Goal: Information Seeking & Learning: Learn about a topic

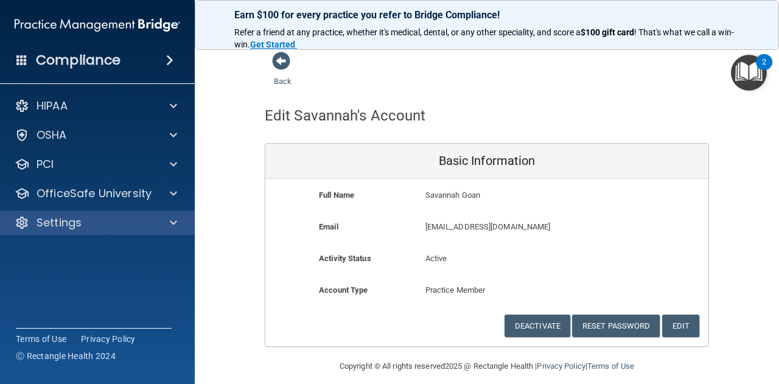
click at [190, 221] on div "Settings" at bounding box center [97, 223] width 195 height 24
click at [173, 221] on span at bounding box center [173, 222] width 7 height 15
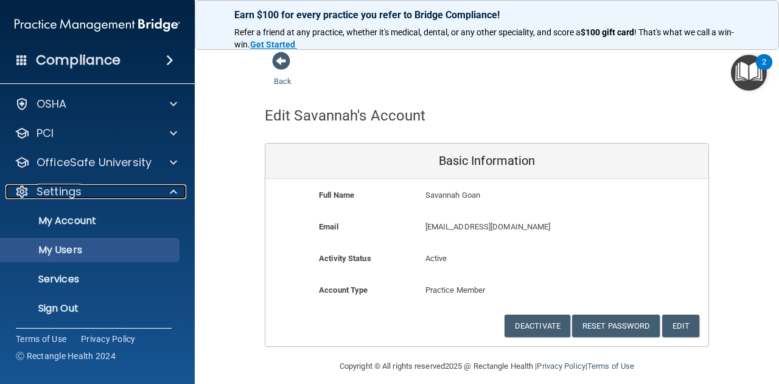
scroll to position [33, 0]
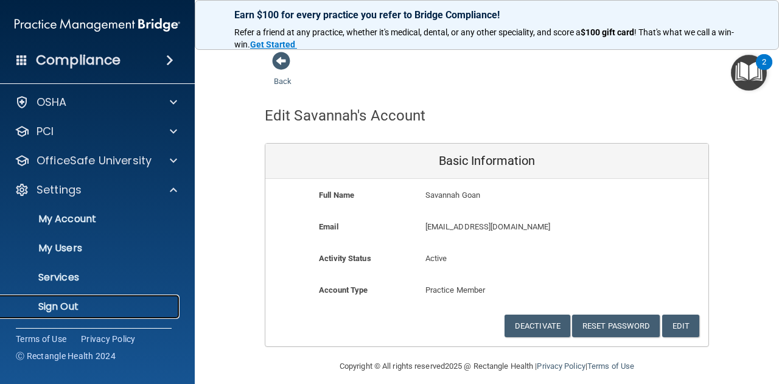
click at [117, 301] on p "Sign Out" at bounding box center [91, 307] width 166 height 12
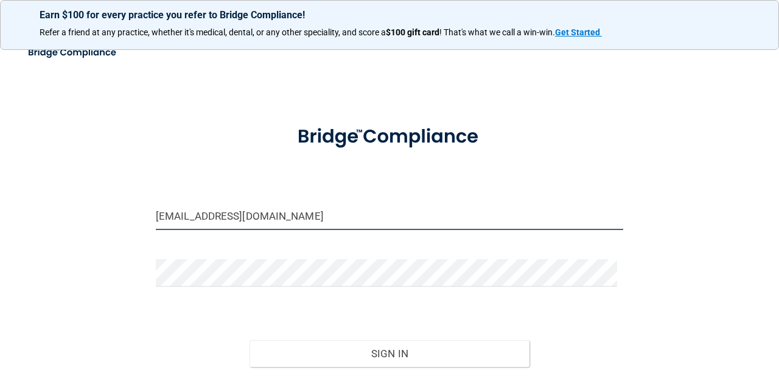
click at [262, 221] on input "epic-bebright@bebright.com" at bounding box center [389, 216] width 467 height 27
type input "[PERSON_NAME][EMAIL_ADDRESS][PERSON_NAME][DOMAIN_NAME]"
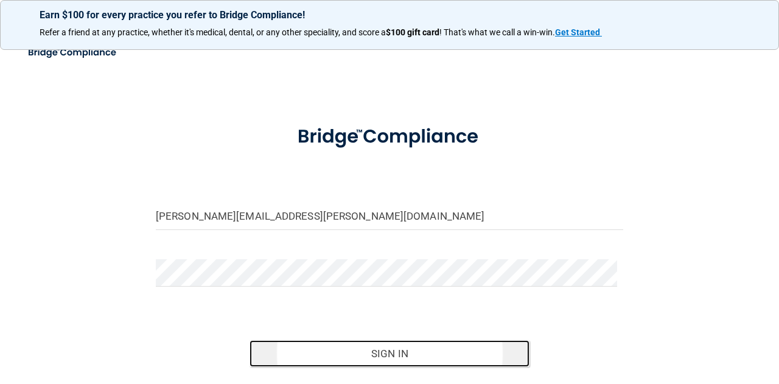
click at [344, 358] on button "Sign In" at bounding box center [390, 353] width 281 height 27
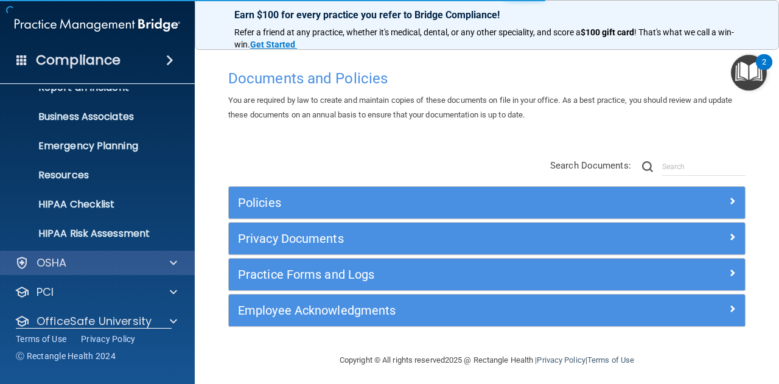
scroll to position [121, 0]
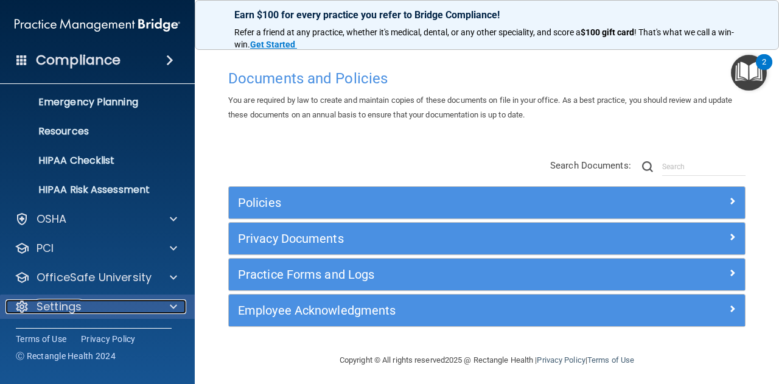
click at [173, 305] on span at bounding box center [173, 306] width 7 height 15
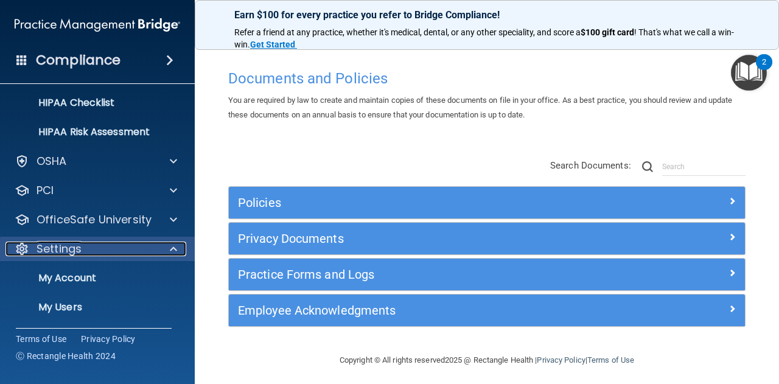
scroll to position [237, 0]
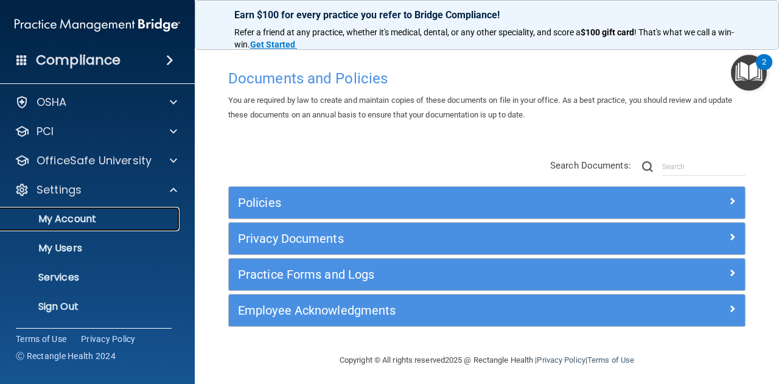
click at [99, 214] on p "My Account" at bounding box center [91, 219] width 166 height 12
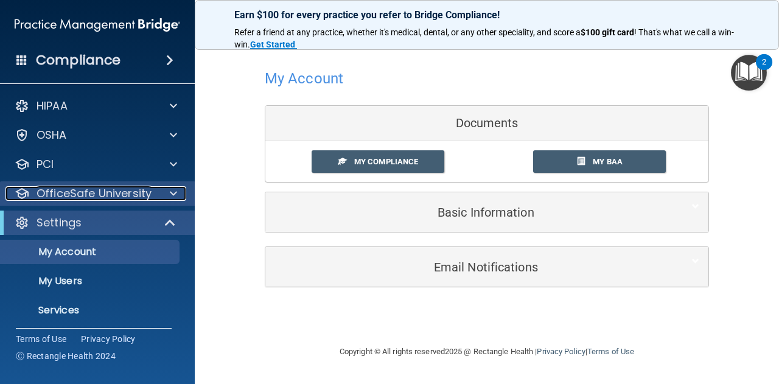
click at [170, 190] on span at bounding box center [173, 193] width 7 height 15
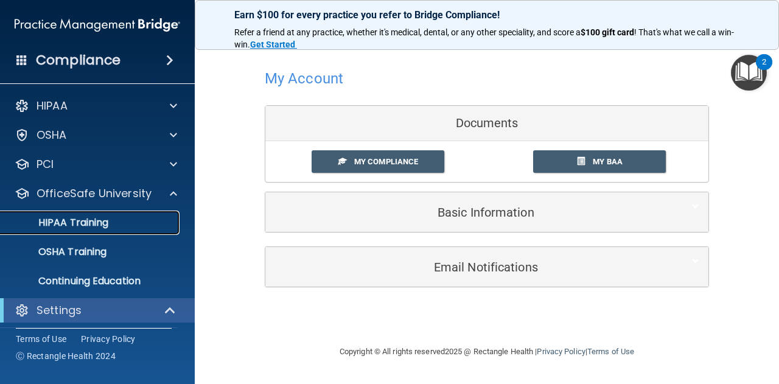
click at [103, 223] on p "HIPAA Training" at bounding box center [58, 223] width 100 height 12
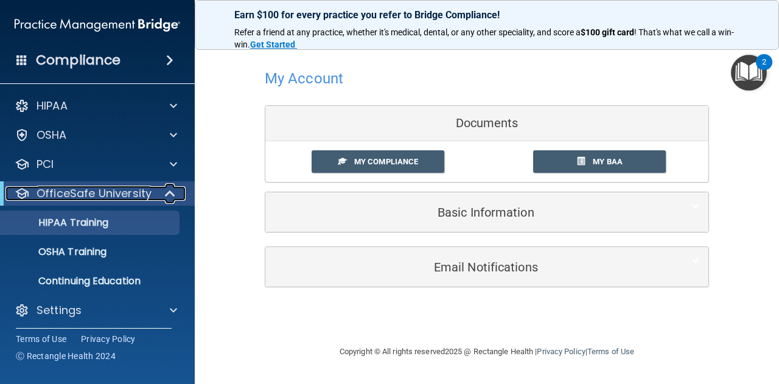
click at [118, 189] on p "OfficeSafe University" at bounding box center [94, 193] width 115 height 15
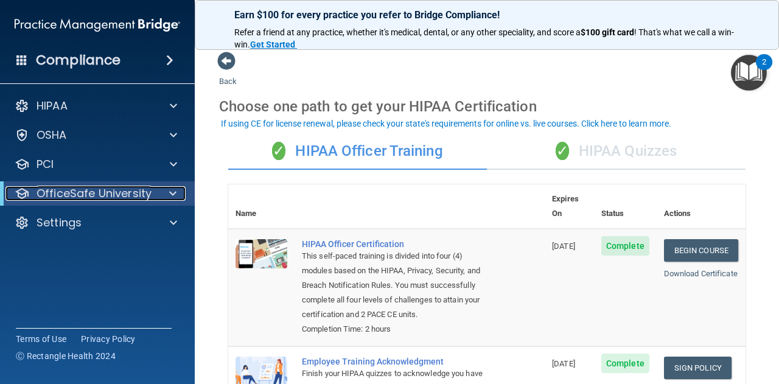
click at [136, 197] on p "OfficeSafe University" at bounding box center [94, 193] width 115 height 15
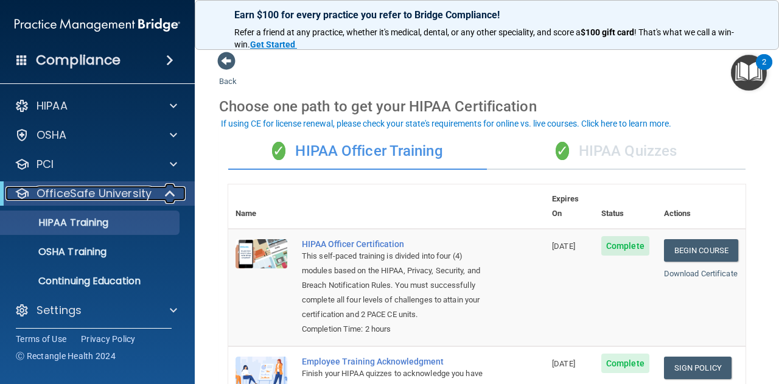
click at [76, 192] on p "OfficeSafe University" at bounding box center [94, 193] width 115 height 15
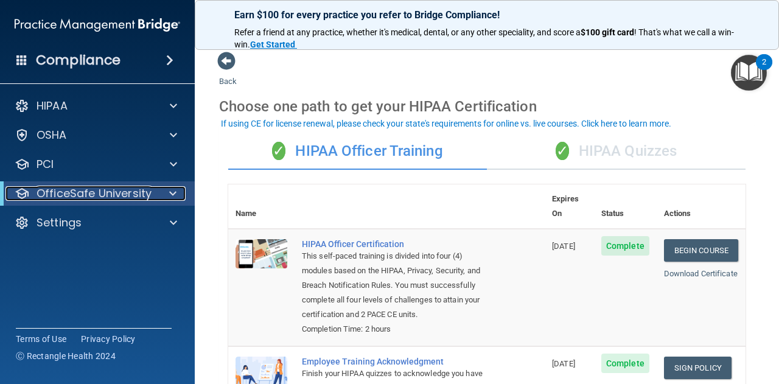
click at [82, 191] on p "OfficeSafe University" at bounding box center [94, 193] width 115 height 15
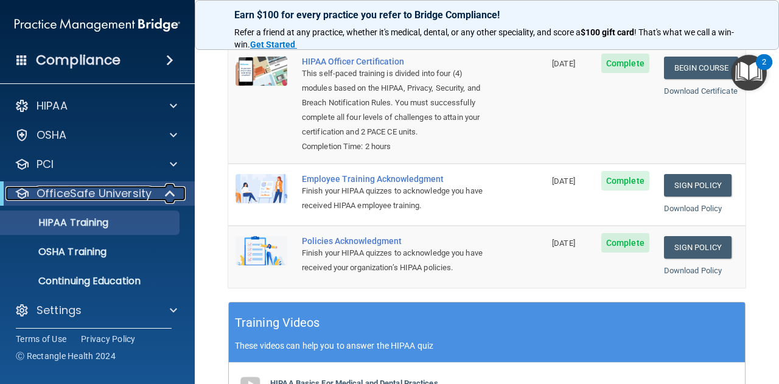
scroll to position [122, 0]
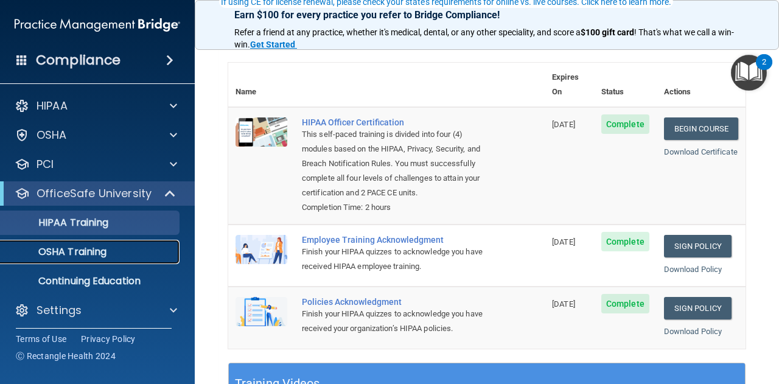
click at [79, 253] on p "OSHA Training" at bounding box center [57, 252] width 99 height 12
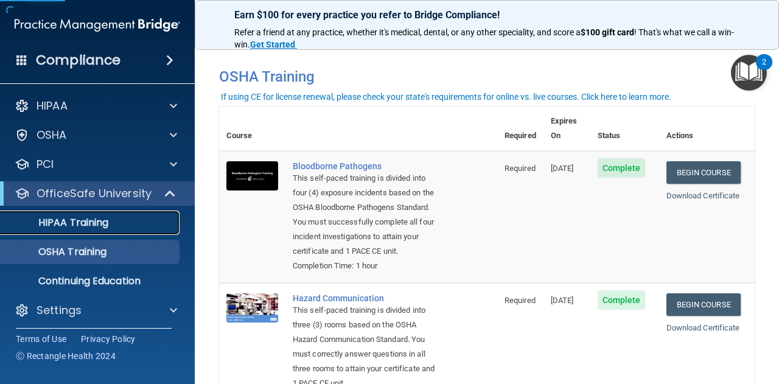
click at [72, 222] on p "HIPAA Training" at bounding box center [58, 223] width 100 height 12
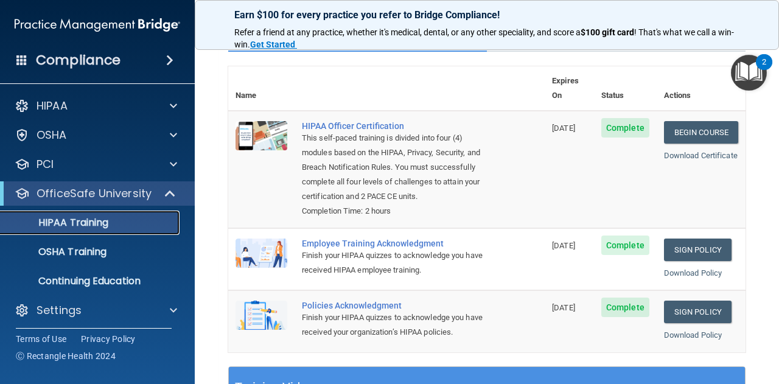
scroll to position [137, 0]
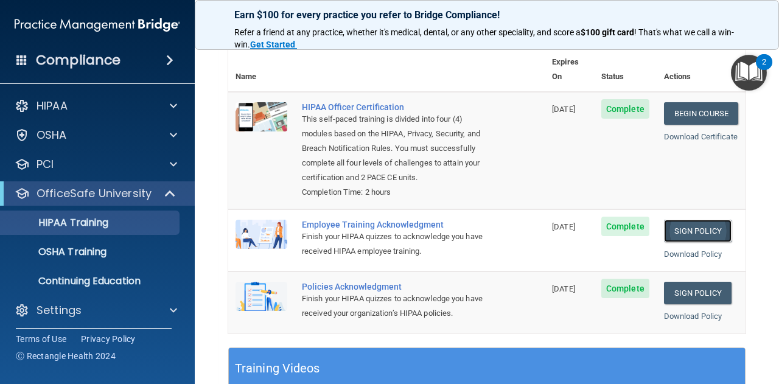
click at [693, 229] on link "Sign Policy" at bounding box center [698, 231] width 68 height 23
click at [89, 247] on p "OSHA Training" at bounding box center [57, 252] width 99 height 12
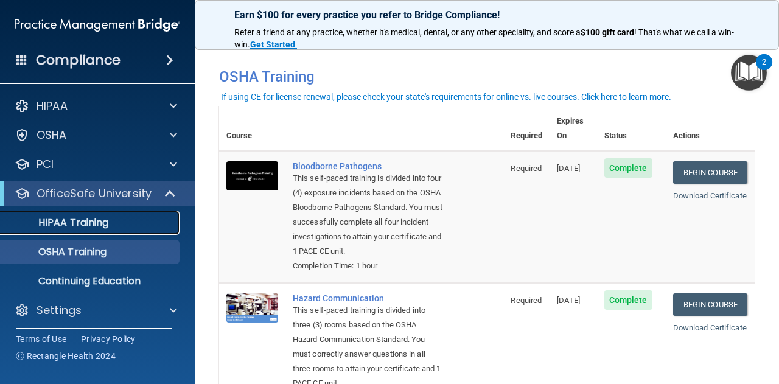
click at [92, 217] on p "HIPAA Training" at bounding box center [58, 223] width 100 height 12
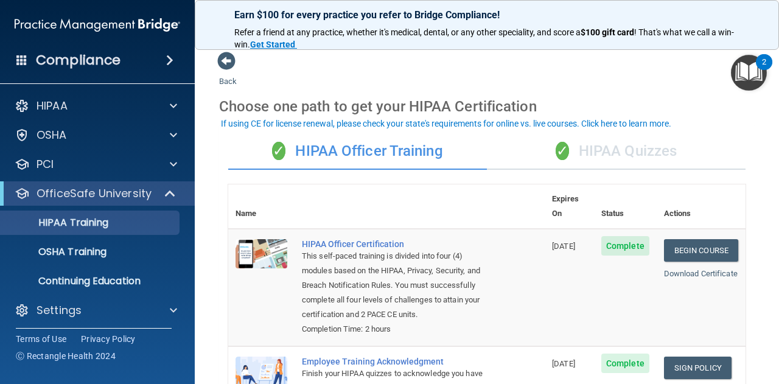
click at [615, 159] on div "✓ HIPAA Quizzes" at bounding box center [616, 151] width 259 height 37
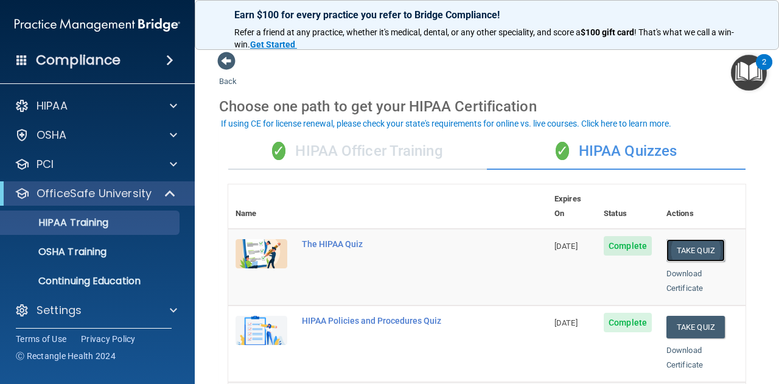
click at [691, 239] on button "Take Quiz" at bounding box center [695, 250] width 58 height 23
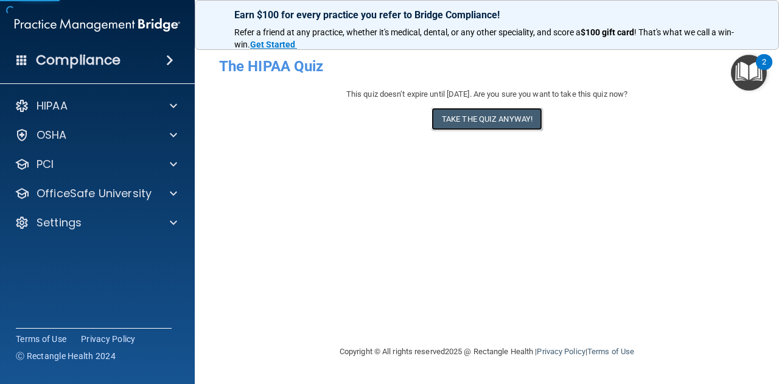
click at [509, 124] on button "Take the quiz anyway!" at bounding box center [487, 119] width 111 height 23
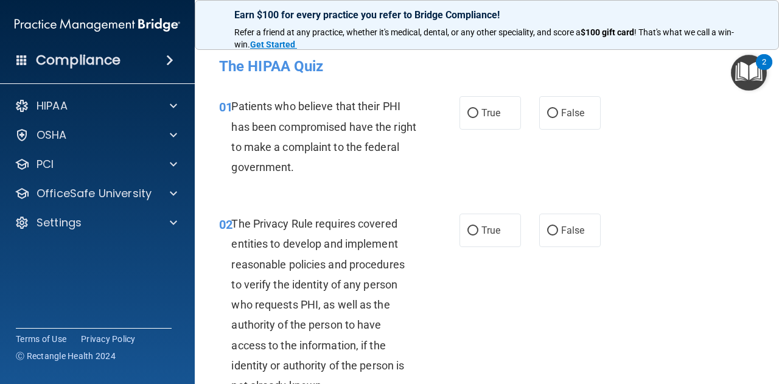
click at [484, 174] on div "01 Patients who believe that their PHI has been compromised have the right to m…" at bounding box center [487, 139] width 554 height 117
click at [481, 116] on span "True" at bounding box center [490, 113] width 19 height 12
click at [477, 116] on input "True" at bounding box center [472, 113] width 11 height 9
radio input "true"
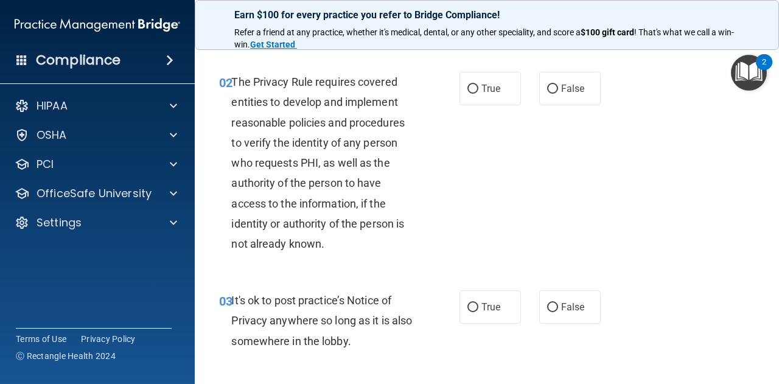
scroll to position [61, 0]
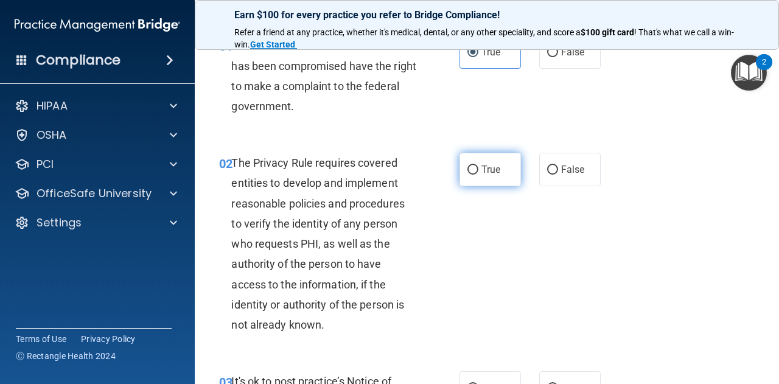
click at [474, 172] on label "True" at bounding box center [490, 169] width 61 height 33
click at [474, 172] on input "True" at bounding box center [472, 170] width 11 height 9
radio input "true"
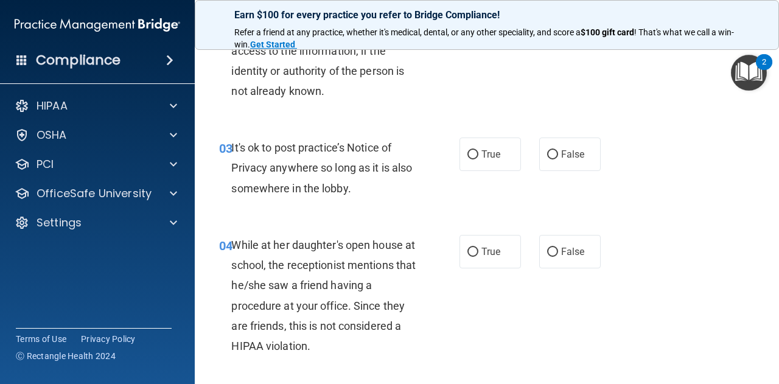
scroll to position [304, 0]
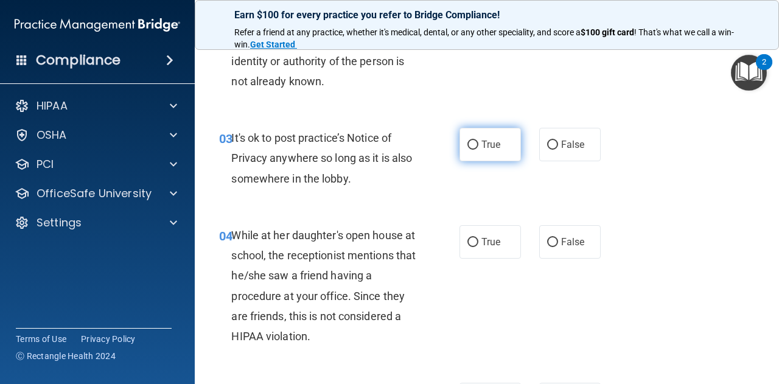
click at [495, 150] on span "True" at bounding box center [490, 145] width 19 height 12
click at [478, 150] on input "True" at bounding box center [472, 145] width 11 height 9
radio input "true"
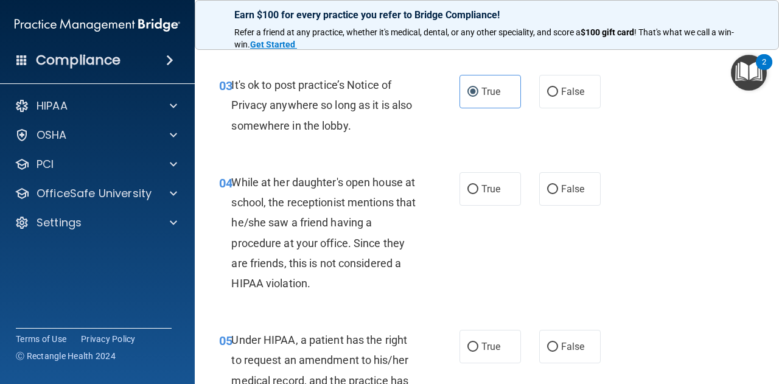
scroll to position [426, 0]
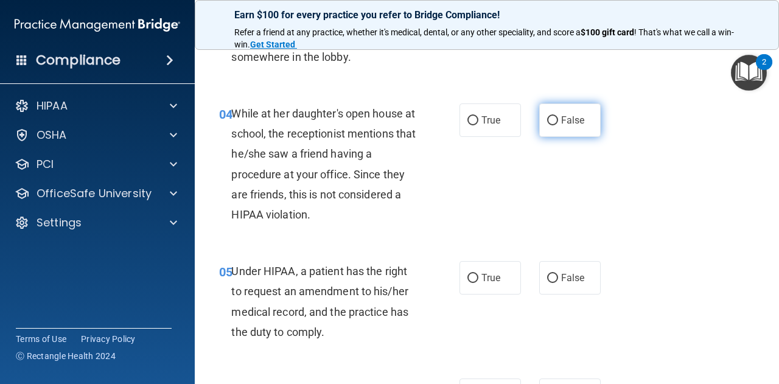
click at [553, 114] on label "False" at bounding box center [569, 119] width 61 height 33
click at [553, 116] on input "False" at bounding box center [552, 120] width 11 height 9
radio input "true"
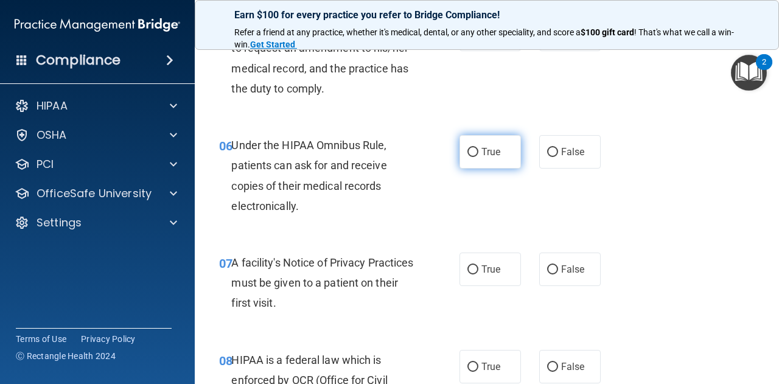
scroll to position [609, 0]
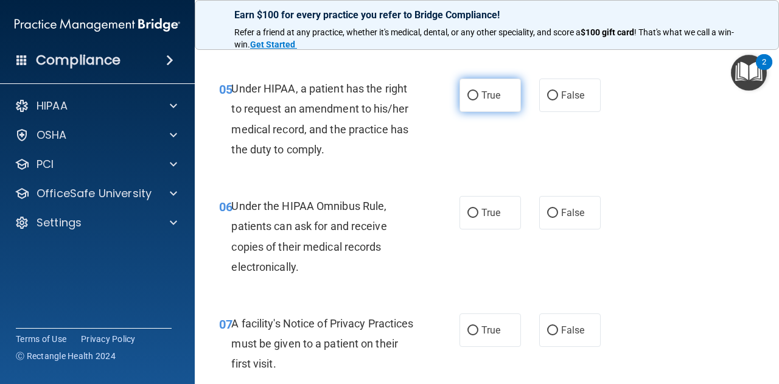
click at [495, 89] on span "True" at bounding box center [490, 95] width 19 height 12
click at [478, 91] on input "True" at bounding box center [472, 95] width 11 height 9
radio input "true"
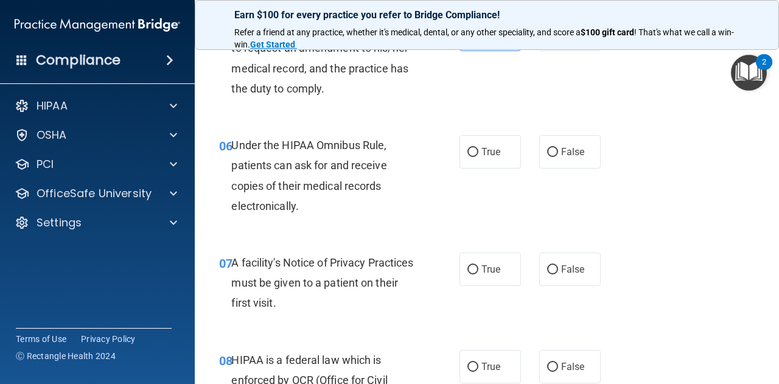
scroll to position [730, 0]
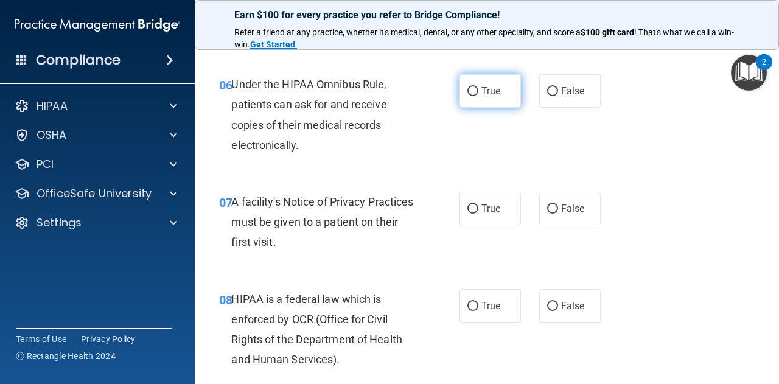
click at [474, 96] on label "True" at bounding box center [490, 90] width 61 height 33
click at [474, 96] on input "True" at bounding box center [472, 91] width 11 height 9
radio input "true"
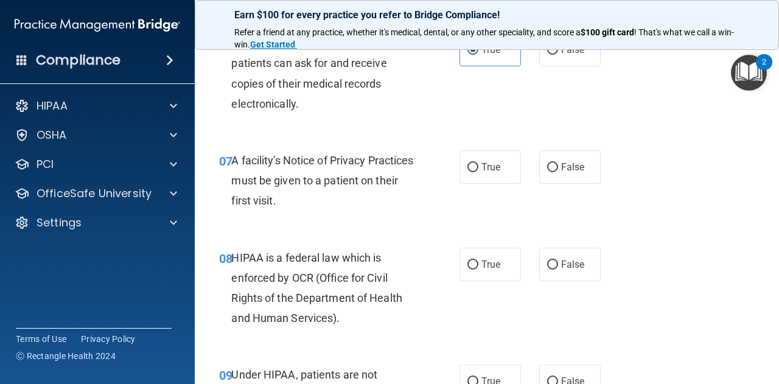
scroll to position [791, 0]
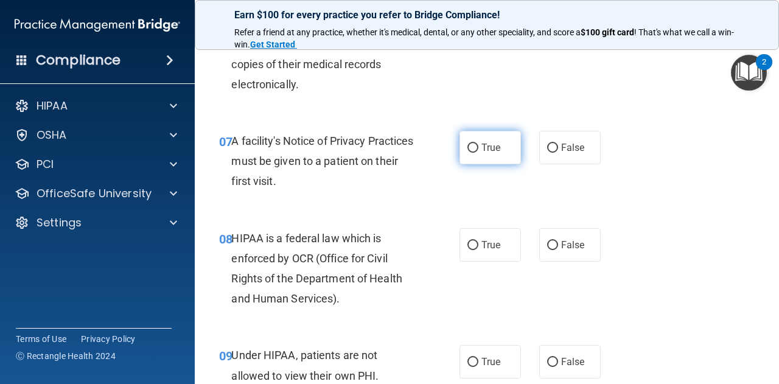
drag, startPoint x: 491, startPoint y: 153, endPoint x: 483, endPoint y: 163, distance: 12.7
click at [490, 154] on label "True" at bounding box center [490, 147] width 61 height 33
click at [478, 153] on input "True" at bounding box center [472, 148] width 11 height 9
radio input "true"
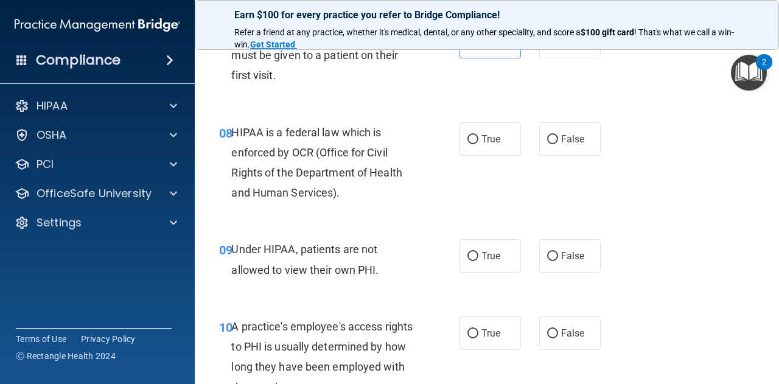
scroll to position [913, 0]
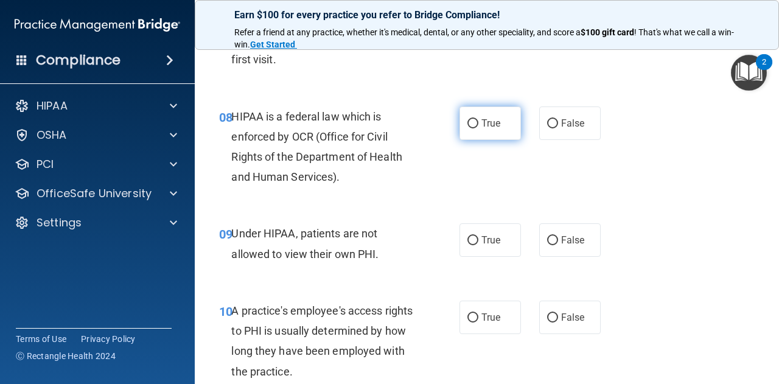
click at [509, 109] on label "True" at bounding box center [490, 123] width 61 height 33
click at [478, 119] on input "True" at bounding box center [472, 123] width 11 height 9
radio input "true"
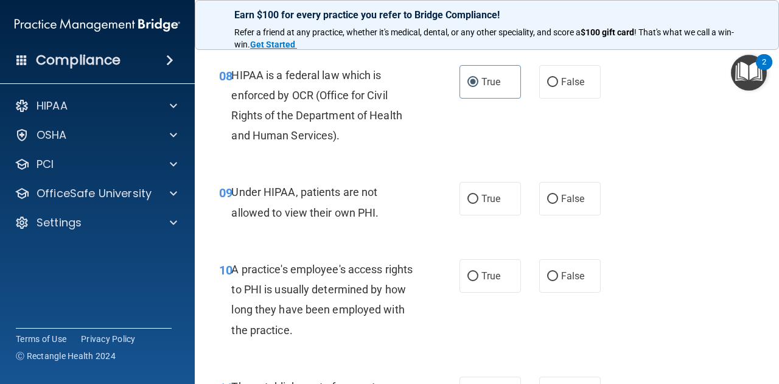
scroll to position [974, 0]
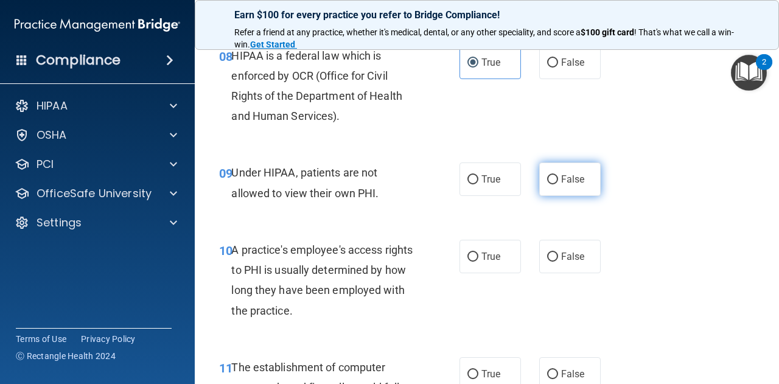
click at [589, 195] on label "False" at bounding box center [569, 179] width 61 height 33
click at [558, 184] on input "False" at bounding box center [552, 179] width 11 height 9
radio input "true"
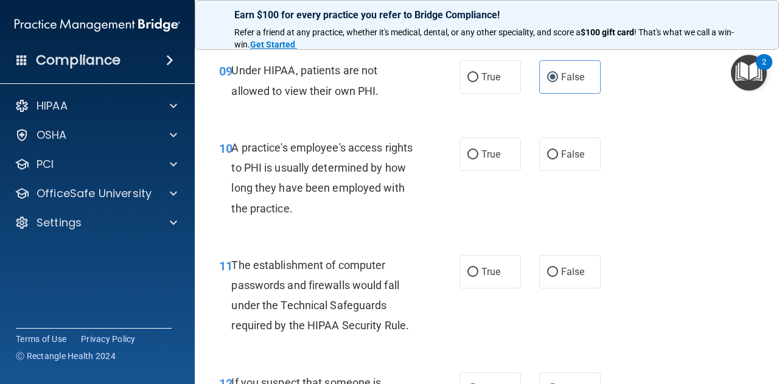
scroll to position [1096, 0]
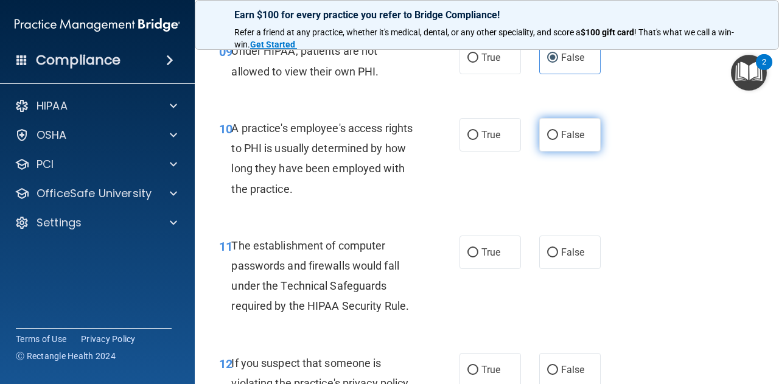
click at [539, 139] on label "False" at bounding box center [569, 134] width 61 height 33
click at [547, 139] on input "False" at bounding box center [552, 135] width 11 height 9
radio input "true"
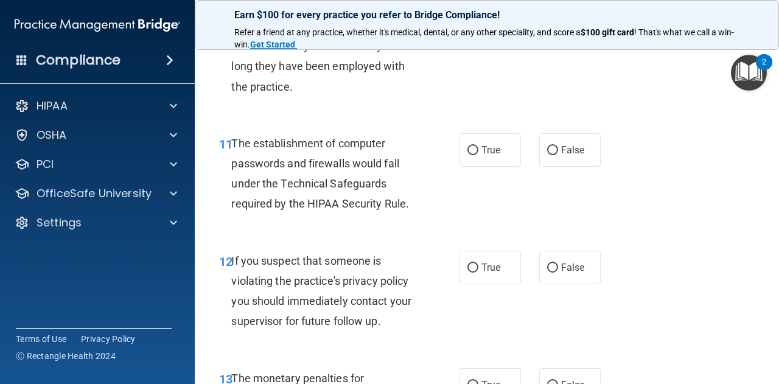
scroll to position [1217, 0]
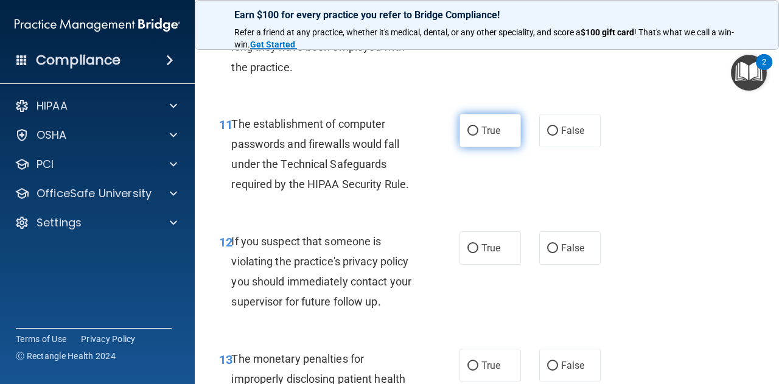
click at [481, 136] on span "True" at bounding box center [490, 131] width 19 height 12
click at [478, 136] on input "True" at bounding box center [472, 131] width 11 height 9
radio input "true"
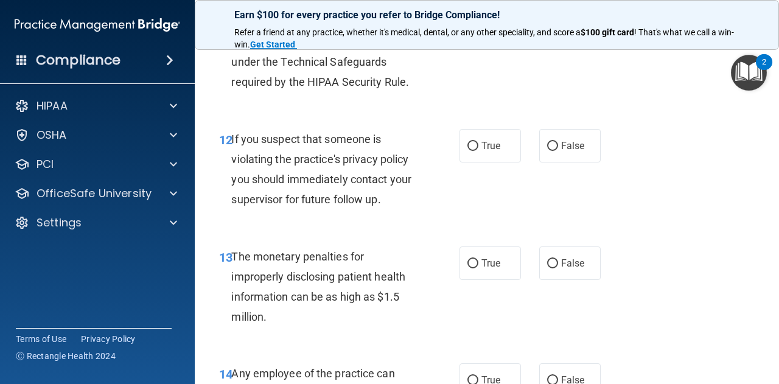
scroll to position [1339, 0]
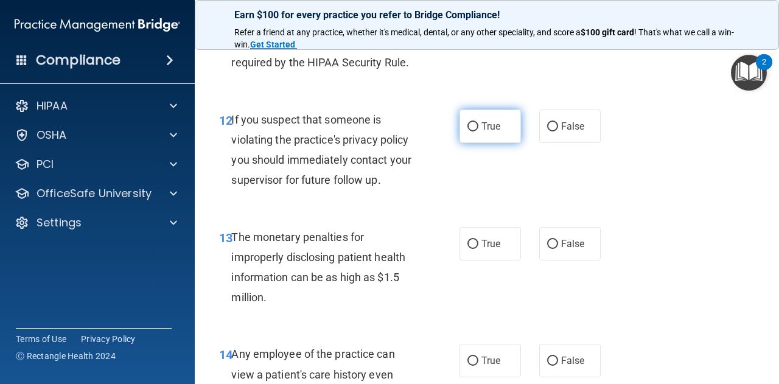
click at [481, 131] on span "True" at bounding box center [490, 127] width 19 height 12
click at [478, 131] on input "True" at bounding box center [472, 126] width 11 height 9
radio input "true"
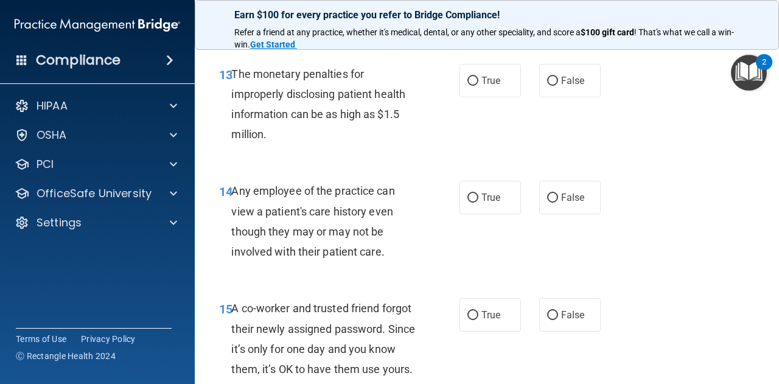
scroll to position [1522, 0]
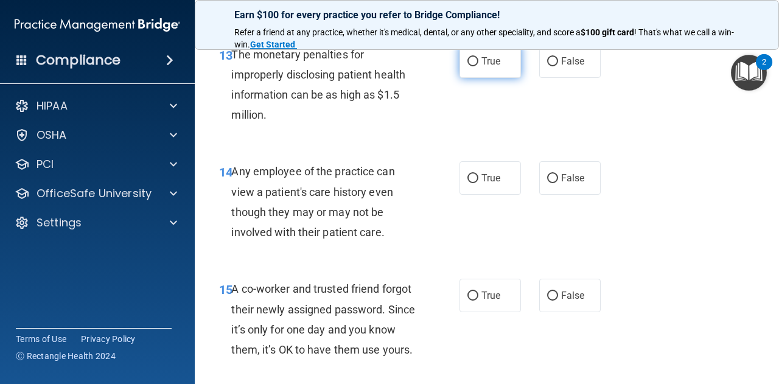
click at [476, 61] on label "True" at bounding box center [490, 60] width 61 height 33
click at [476, 61] on input "True" at bounding box center [472, 61] width 11 height 9
radio input "true"
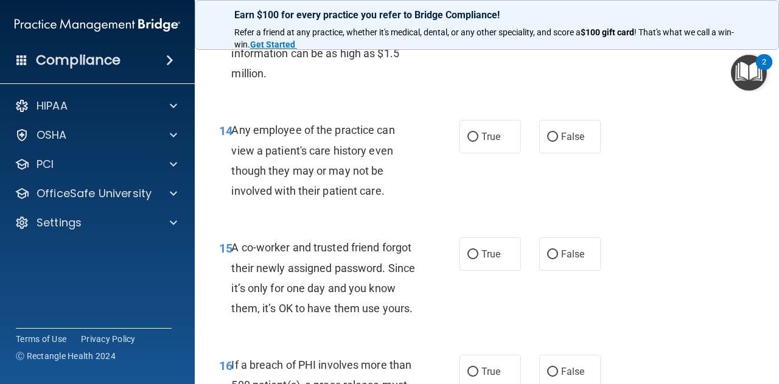
scroll to position [1582, 0]
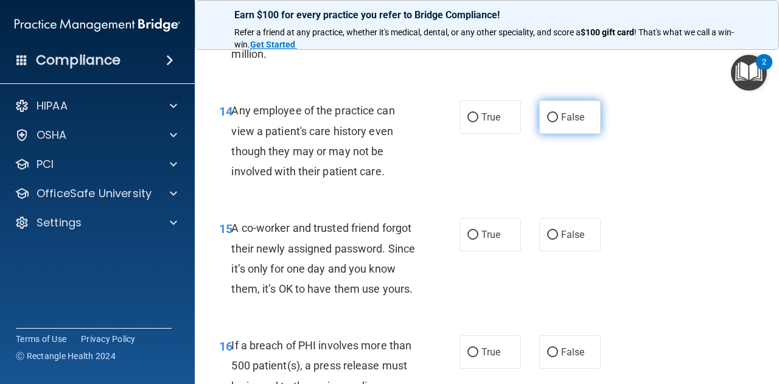
click at [547, 113] on input "False" at bounding box center [552, 117] width 11 height 9
radio input "true"
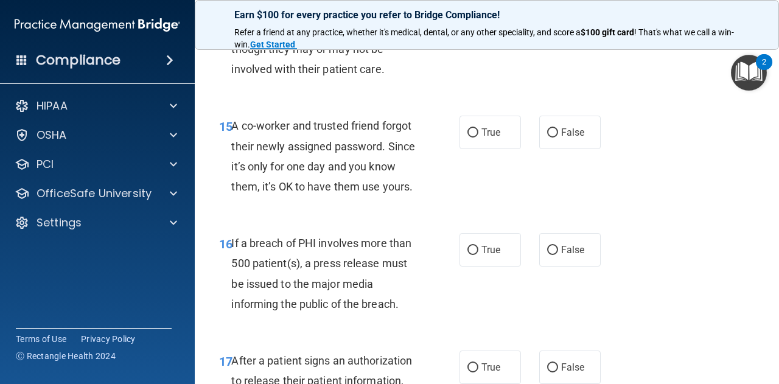
scroll to position [1704, 0]
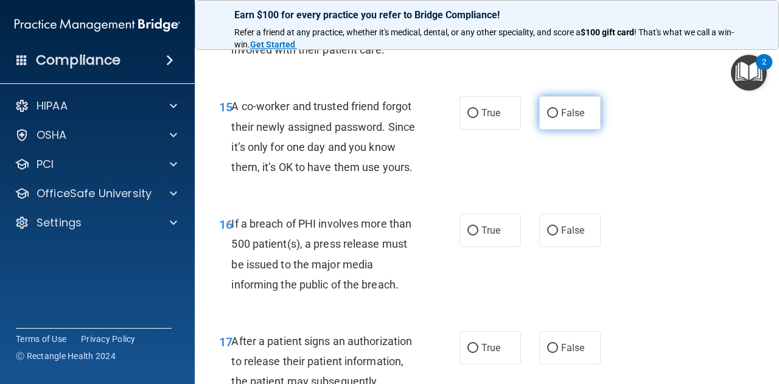
click at [576, 121] on label "False" at bounding box center [569, 112] width 61 height 33
click at [558, 118] on input "False" at bounding box center [552, 113] width 11 height 9
radio input "true"
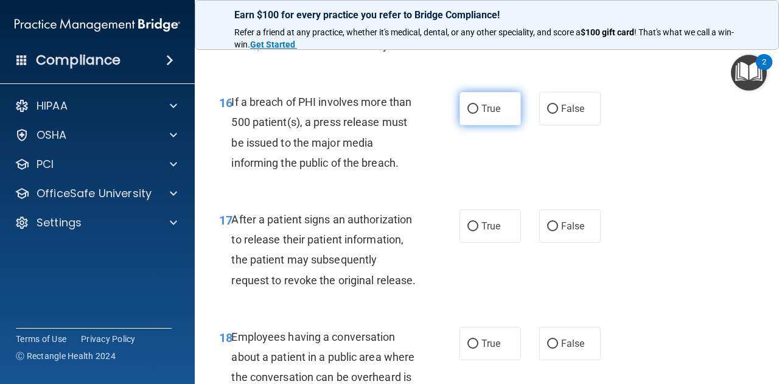
click at [473, 114] on input "True" at bounding box center [472, 109] width 11 height 9
radio input "true"
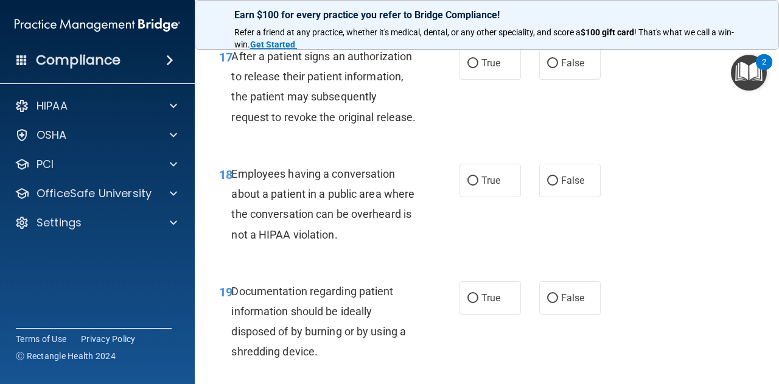
scroll to position [2008, 0]
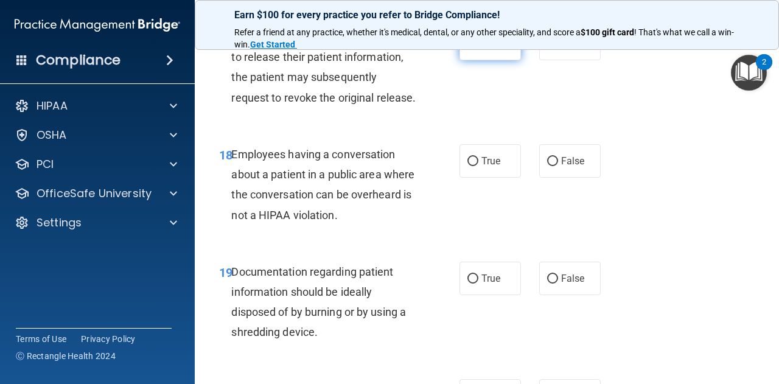
click at [462, 60] on label "True" at bounding box center [490, 43] width 61 height 33
click at [467, 49] on input "True" at bounding box center [472, 44] width 11 height 9
radio input "true"
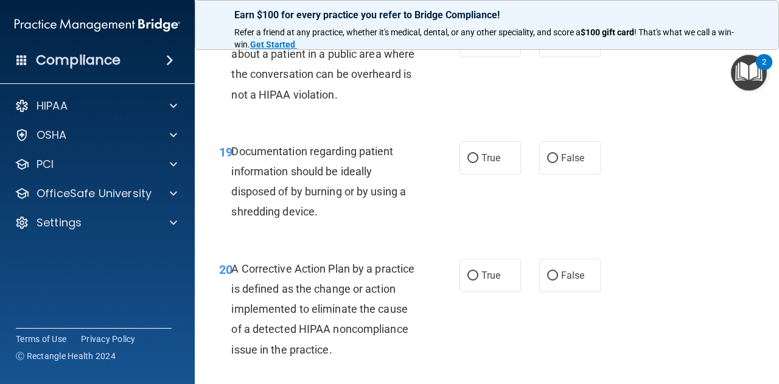
scroll to position [2130, 0]
click at [571, 45] on span "False" at bounding box center [573, 39] width 24 height 12
click at [558, 44] on input "False" at bounding box center [552, 39] width 11 height 9
radio input "true"
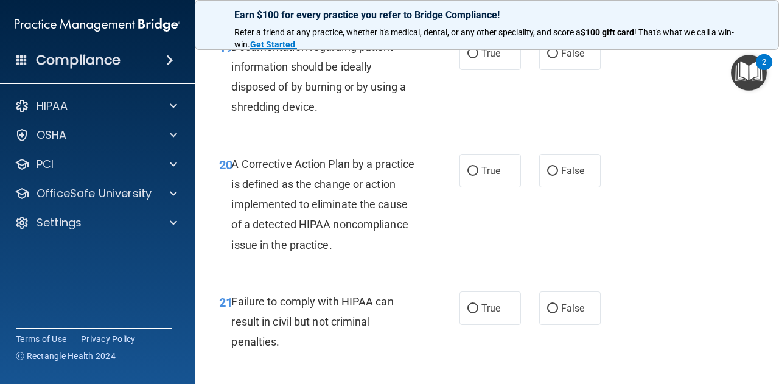
scroll to position [2252, 0]
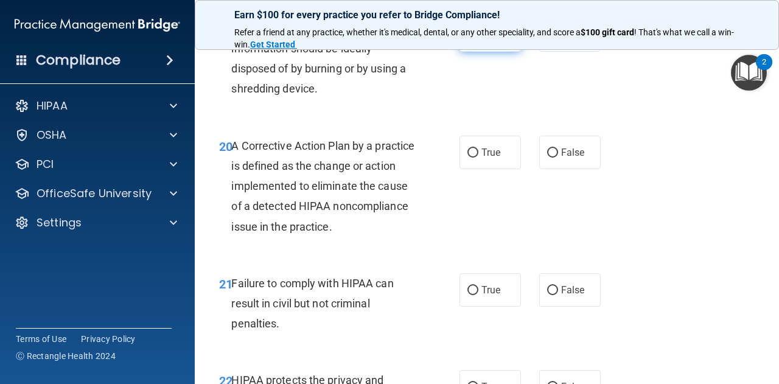
click at [496, 52] on label "True" at bounding box center [490, 34] width 61 height 33
click at [478, 40] on input "True" at bounding box center [472, 35] width 11 height 9
radio input "true"
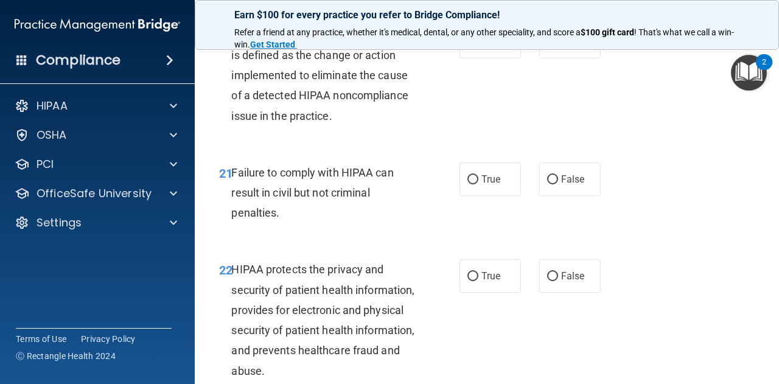
scroll to position [2374, 0]
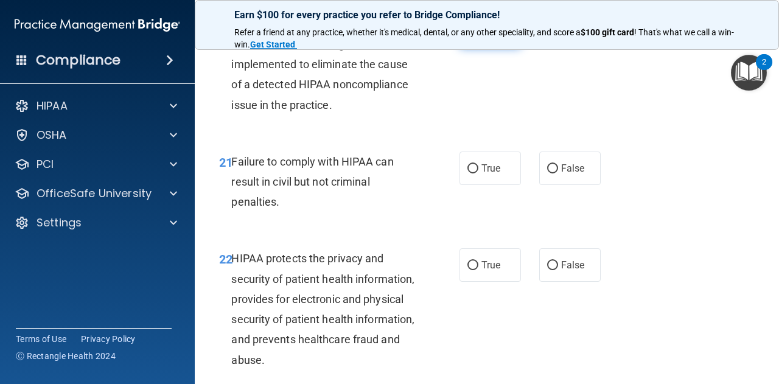
click at [482, 37] on span "True" at bounding box center [490, 31] width 19 height 12
click at [478, 36] on input "True" at bounding box center [472, 31] width 11 height 9
radio input "true"
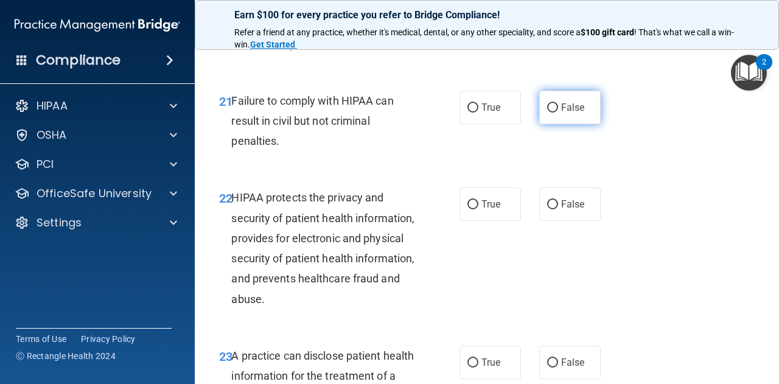
click at [580, 124] on label "False" at bounding box center [569, 107] width 61 height 33
click at [558, 113] on input "False" at bounding box center [552, 107] width 11 height 9
radio input "true"
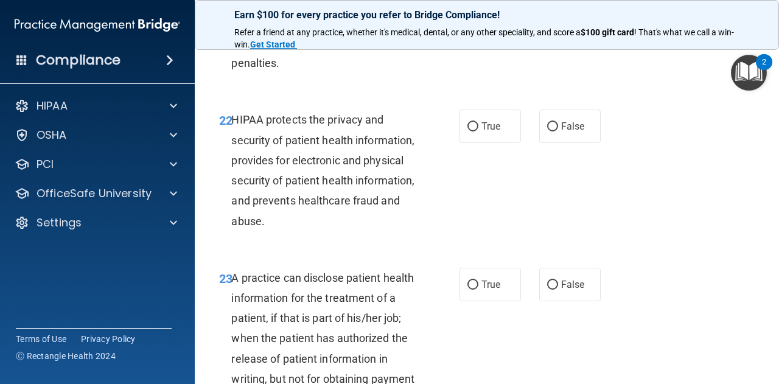
scroll to position [2556, 0]
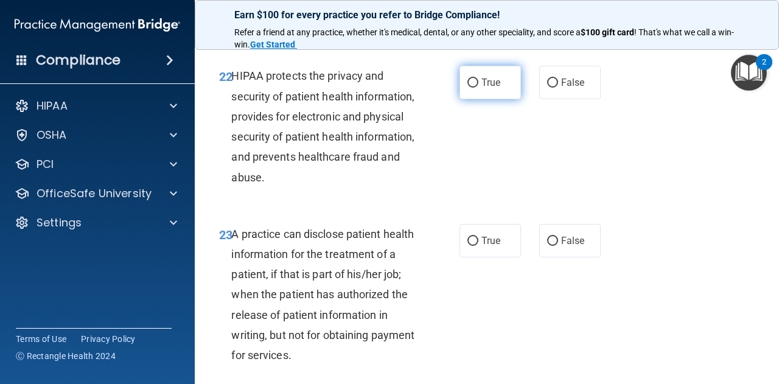
click at [474, 99] on label "True" at bounding box center [490, 82] width 61 height 33
click at [474, 88] on input "True" at bounding box center [472, 83] width 11 height 9
radio input "true"
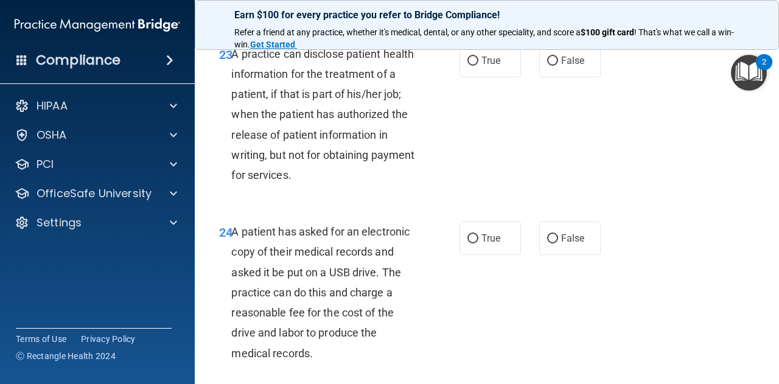
scroll to position [2739, 0]
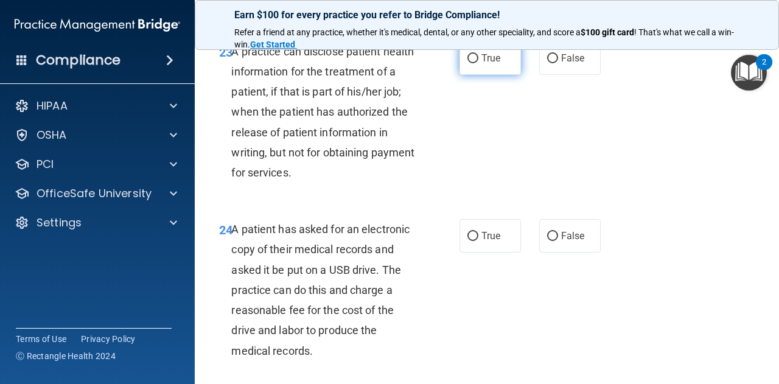
click at [481, 75] on label "True" at bounding box center [490, 57] width 61 height 33
click at [478, 63] on input "True" at bounding box center [472, 58] width 11 height 9
radio input "true"
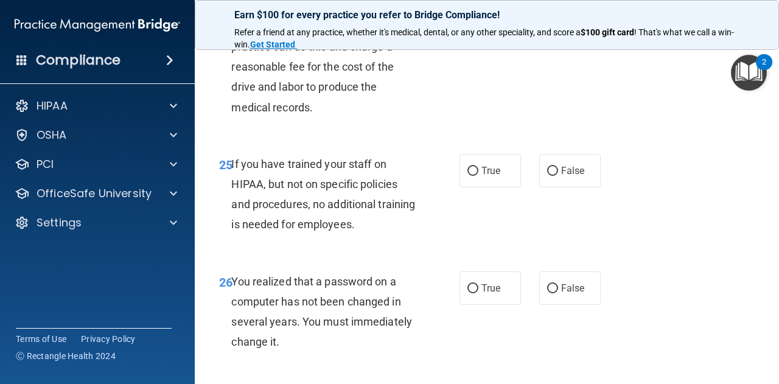
scroll to position [2921, 0]
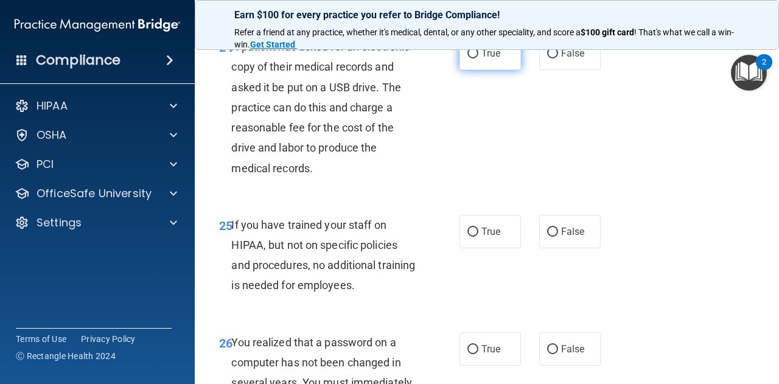
click at [474, 70] on label "True" at bounding box center [490, 53] width 61 height 33
click at [474, 58] on input "True" at bounding box center [472, 53] width 11 height 9
radio input "true"
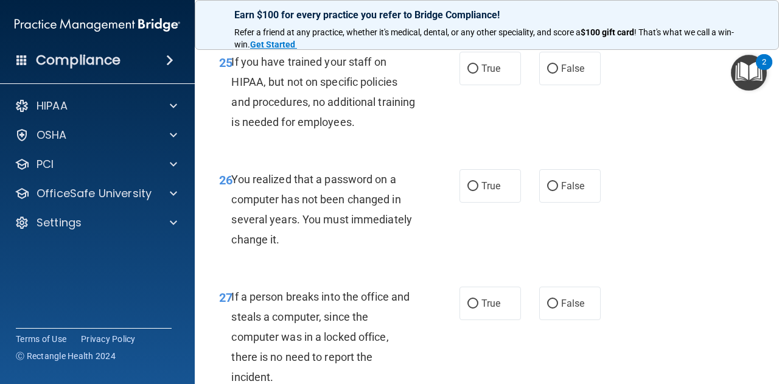
scroll to position [3104, 0]
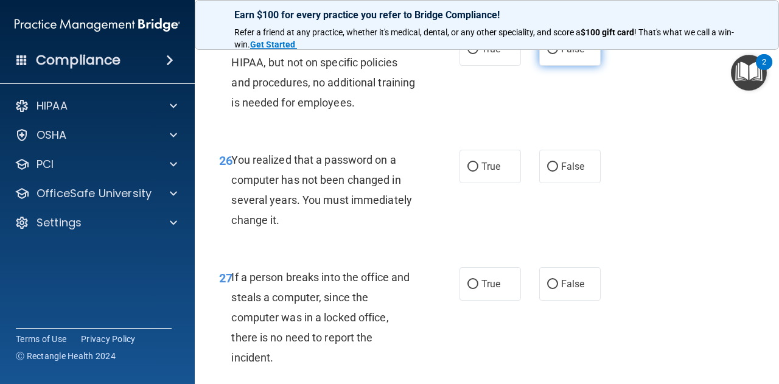
click at [547, 54] on input "False" at bounding box center [552, 49] width 11 height 9
radio input "true"
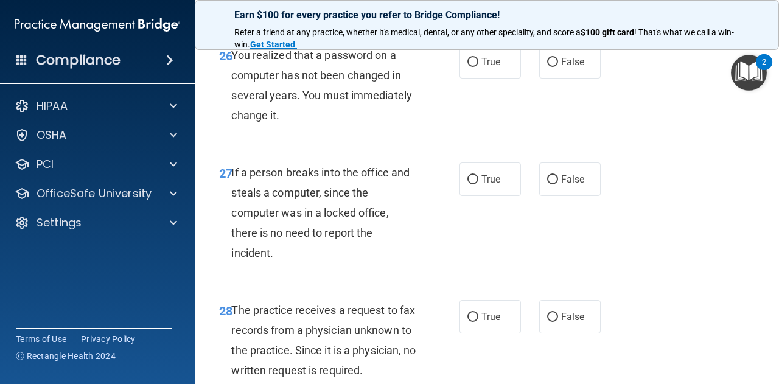
scroll to position [3226, 0]
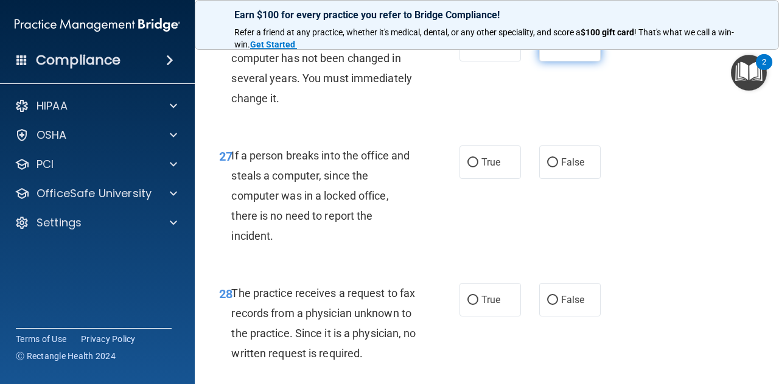
click at [572, 51] on span "False" at bounding box center [573, 45] width 24 height 12
click at [558, 50] on input "False" at bounding box center [552, 45] width 11 height 9
radio input "true"
click at [493, 61] on label "True" at bounding box center [490, 44] width 61 height 33
click at [478, 50] on input "True" at bounding box center [472, 45] width 11 height 9
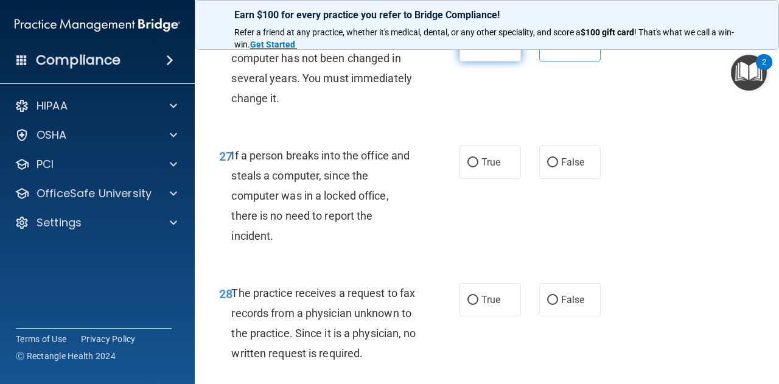
radio input "true"
click at [543, 61] on label "False" at bounding box center [569, 44] width 61 height 33
click at [547, 50] on input "False" at bounding box center [552, 45] width 11 height 9
radio input "true"
radio input "false"
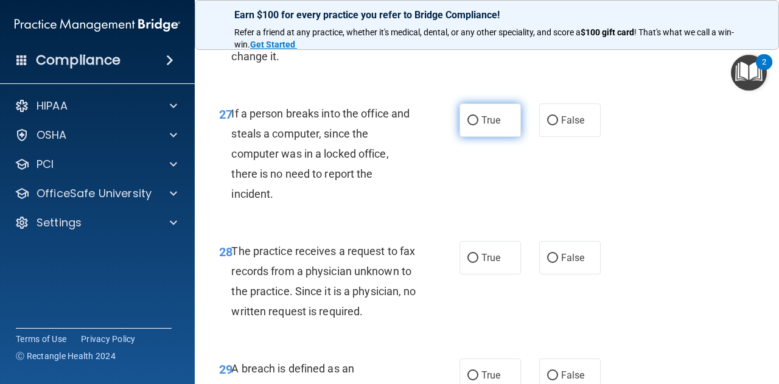
scroll to position [3287, 0]
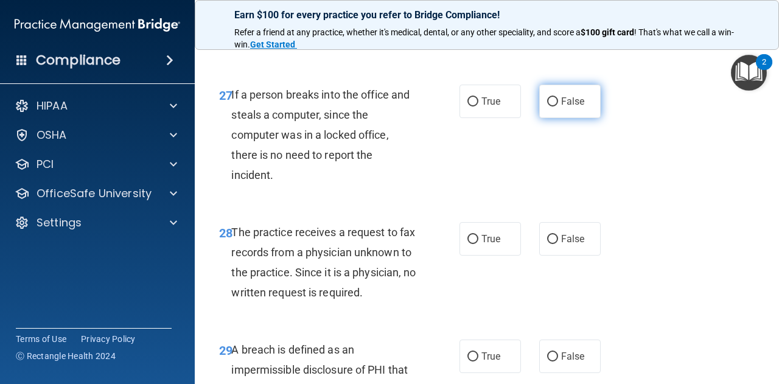
click at [592, 118] on label "False" at bounding box center [569, 101] width 61 height 33
click at [558, 107] on input "False" at bounding box center [552, 101] width 11 height 9
radio input "true"
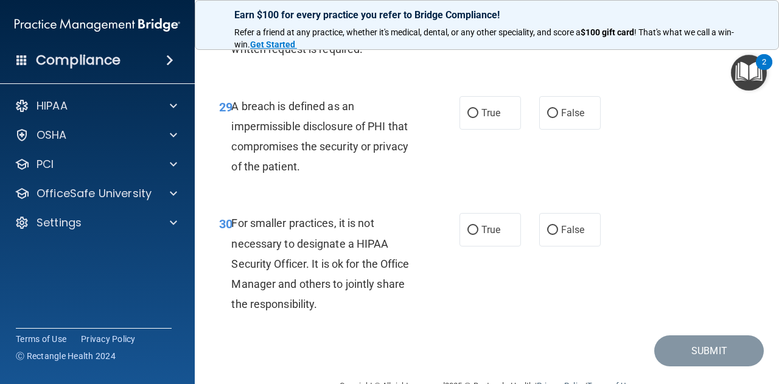
scroll to position [3469, 0]
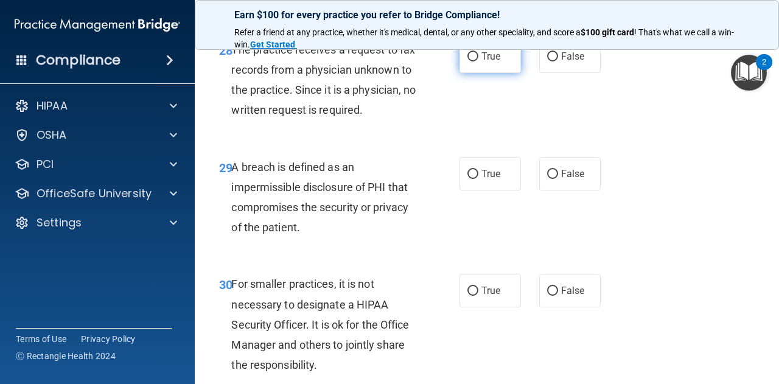
click at [476, 73] on label "True" at bounding box center [490, 56] width 61 height 33
click at [476, 61] on input "True" at bounding box center [472, 56] width 11 height 9
radio input "true"
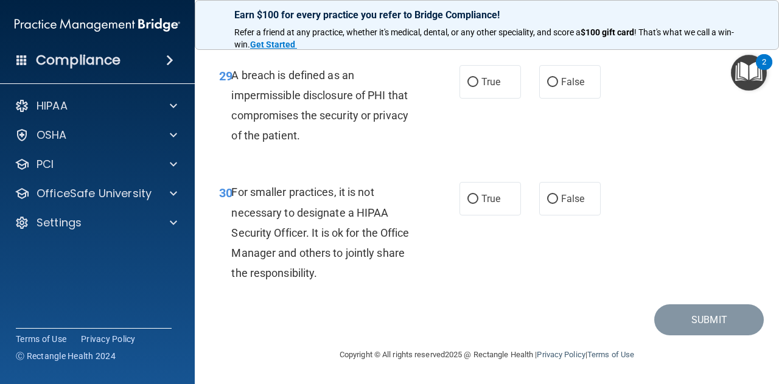
scroll to position [3591, 0]
click at [476, 99] on label "True" at bounding box center [490, 81] width 61 height 33
click at [476, 87] on input "True" at bounding box center [472, 82] width 11 height 9
radio input "true"
click at [561, 204] on span "False" at bounding box center [573, 199] width 24 height 12
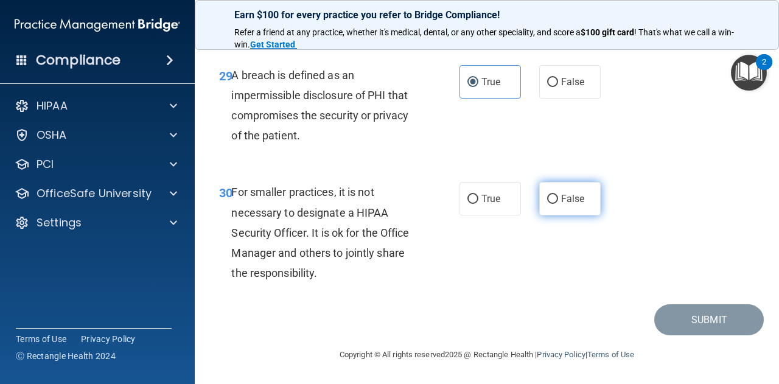
click at [557, 204] on input "False" at bounding box center [552, 199] width 11 height 9
radio input "true"
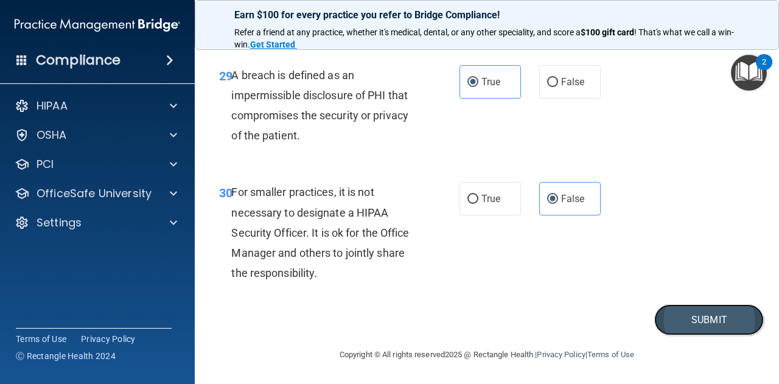
click at [671, 335] on button "Submit" at bounding box center [709, 319] width 110 height 31
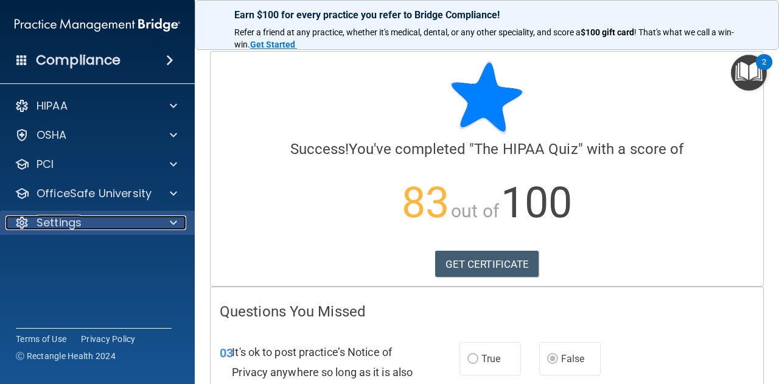
click at [175, 226] on span at bounding box center [173, 222] width 7 height 15
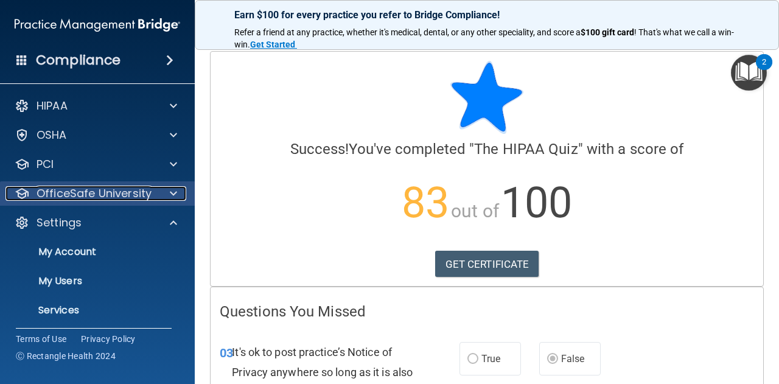
click at [129, 194] on p "OfficeSafe University" at bounding box center [94, 193] width 115 height 15
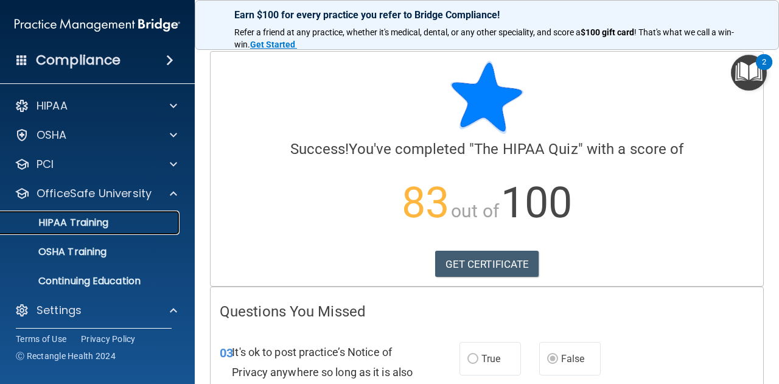
click at [121, 231] on link "HIPAA Training" at bounding box center [84, 223] width 192 height 24
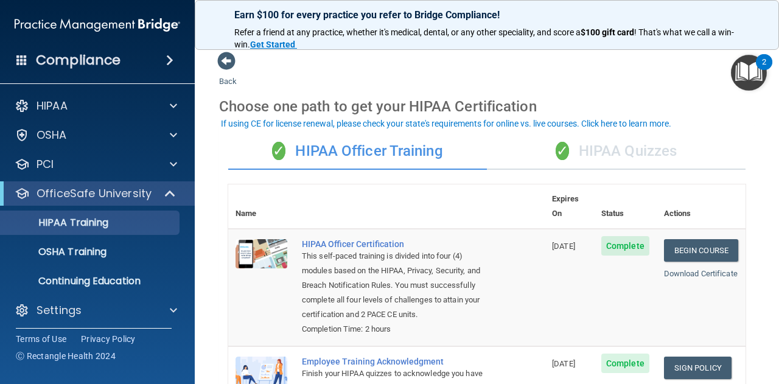
click at [596, 148] on div "✓ HIPAA Quizzes" at bounding box center [616, 151] width 259 height 37
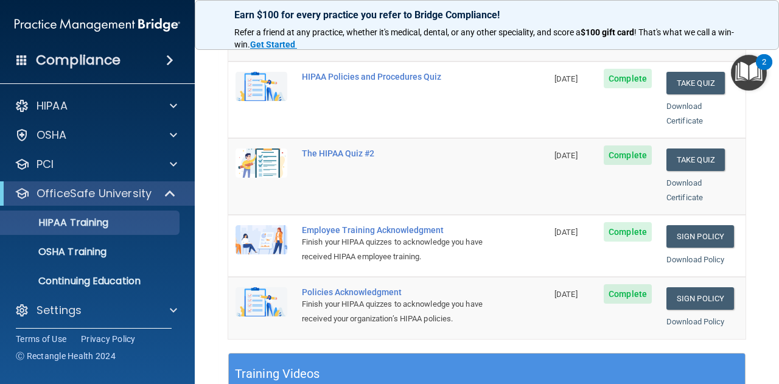
scroll to position [304, 0]
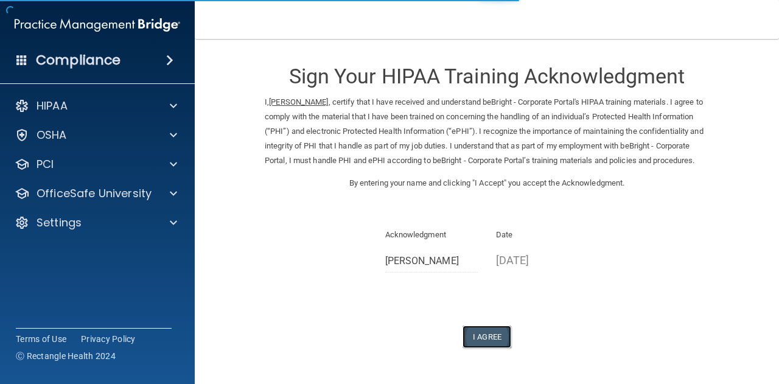
click at [495, 348] on button "I Agree" at bounding box center [487, 337] width 49 height 23
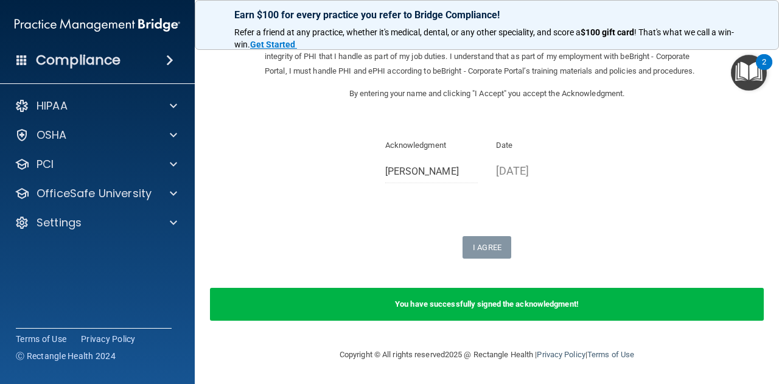
scroll to position [103, 0]
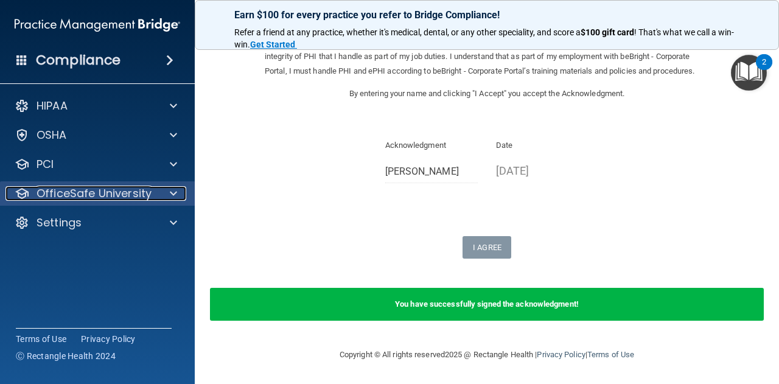
click at [146, 190] on p "OfficeSafe University" at bounding box center [94, 193] width 115 height 15
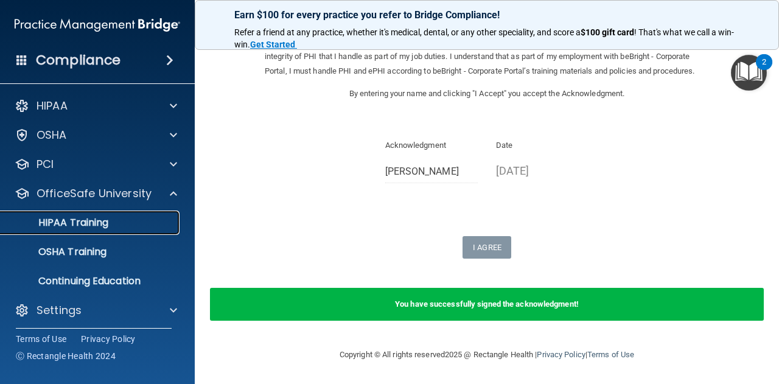
click at [117, 227] on div "HIPAA Training" at bounding box center [91, 223] width 166 height 12
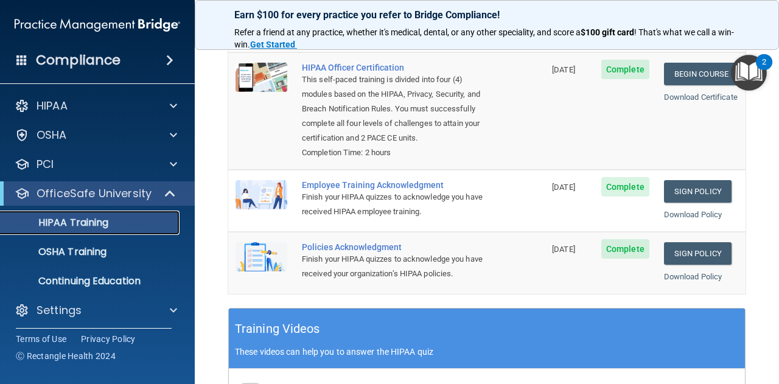
scroll to position [123, 0]
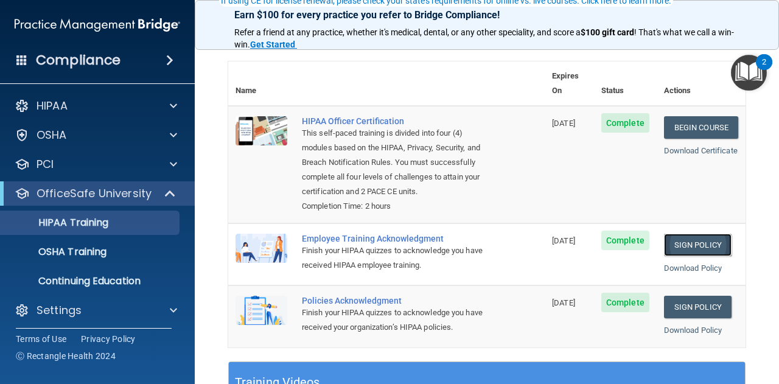
click at [686, 243] on link "Sign Policy" at bounding box center [698, 245] width 68 height 23
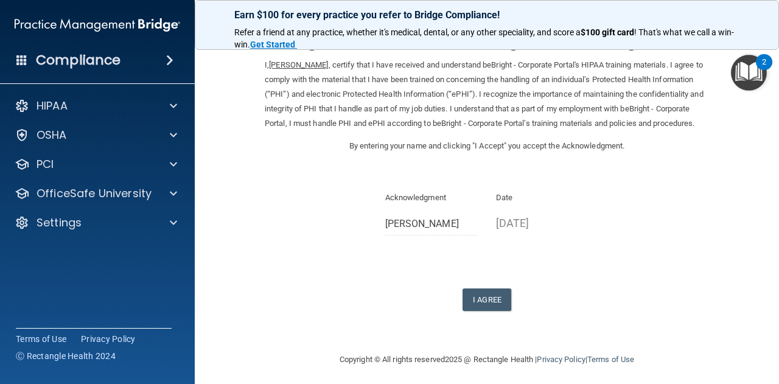
scroll to position [56, 0]
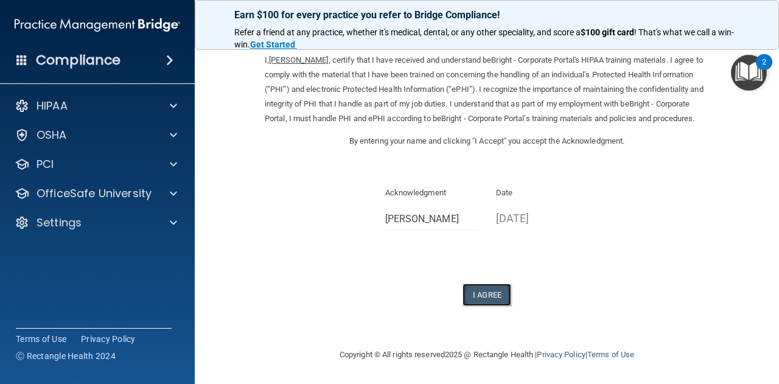
click at [476, 288] on button "I Agree" at bounding box center [487, 295] width 49 height 23
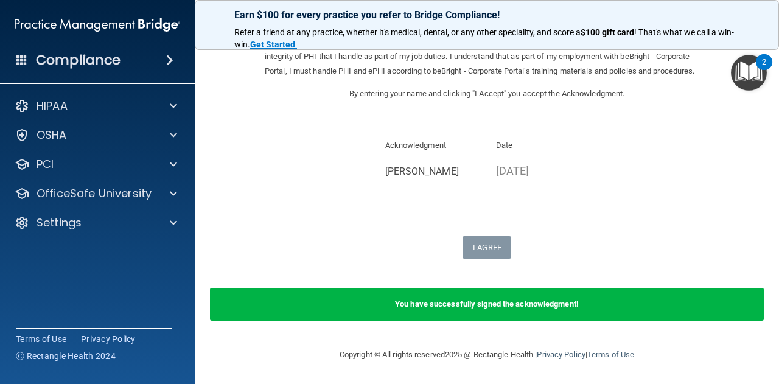
scroll to position [0, 0]
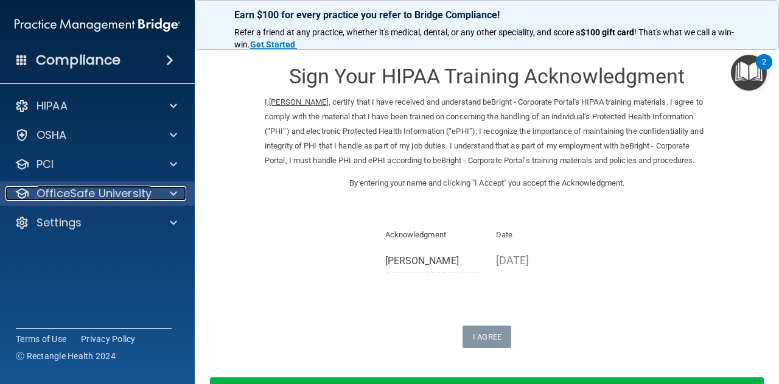
click at [167, 193] on div at bounding box center [171, 193] width 30 height 15
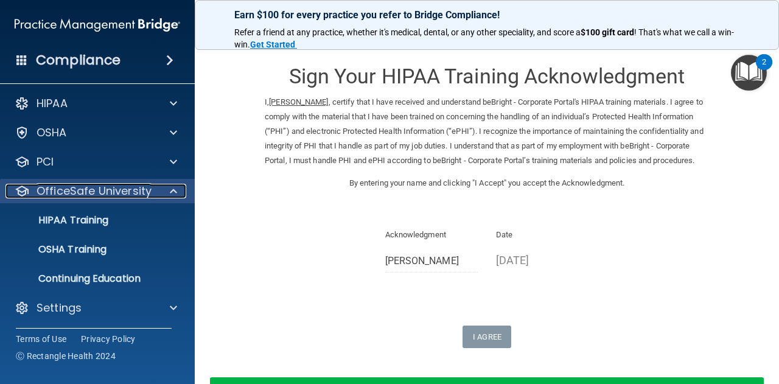
scroll to position [4, 0]
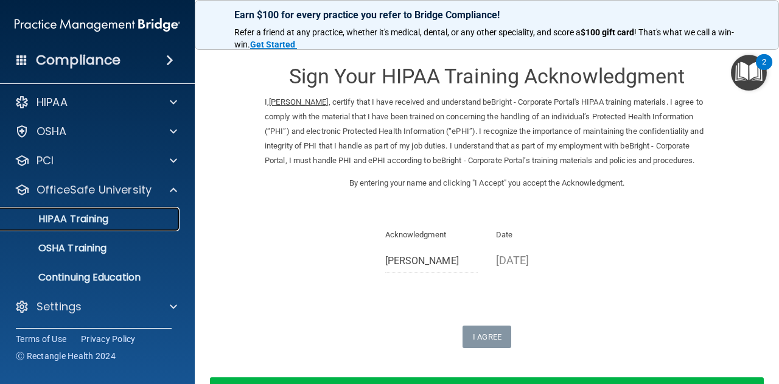
click at [119, 213] on div "HIPAA Training" at bounding box center [91, 219] width 166 height 12
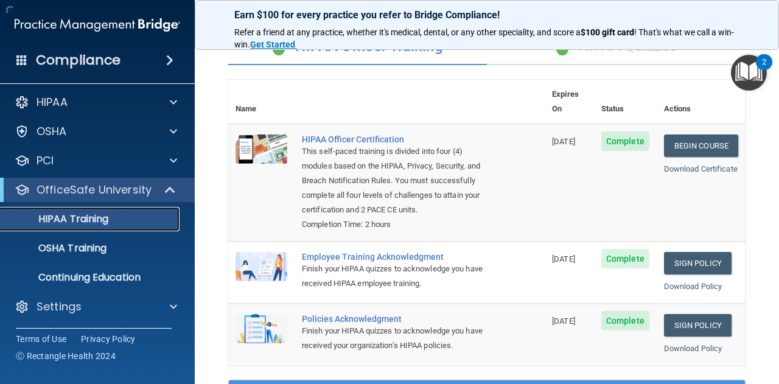
scroll to position [243, 0]
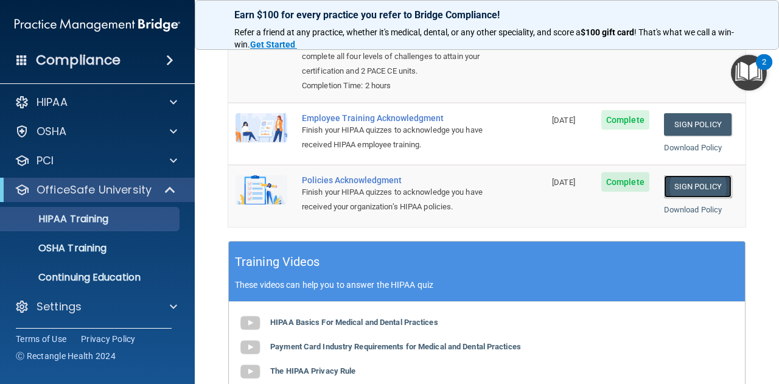
click at [671, 186] on link "Sign Policy" at bounding box center [698, 186] width 68 height 23
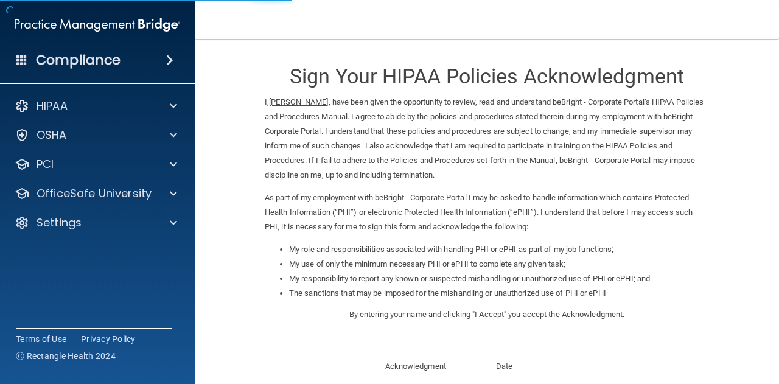
scroll to position [173, 0]
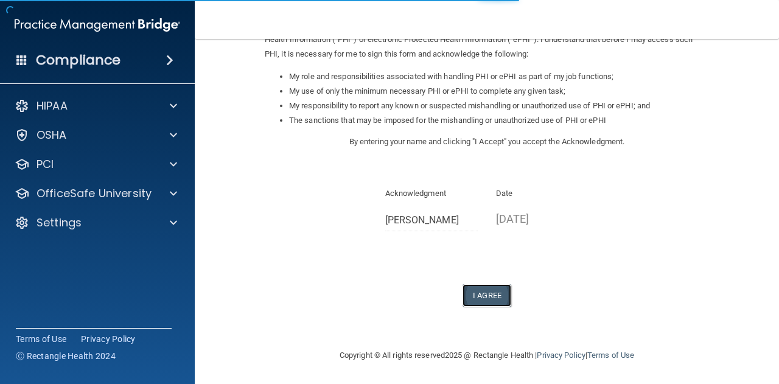
click at [492, 287] on button "I Agree" at bounding box center [487, 295] width 49 height 23
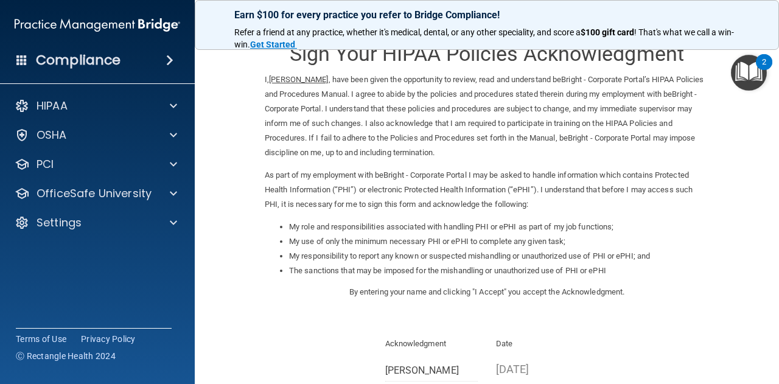
scroll to position [0, 0]
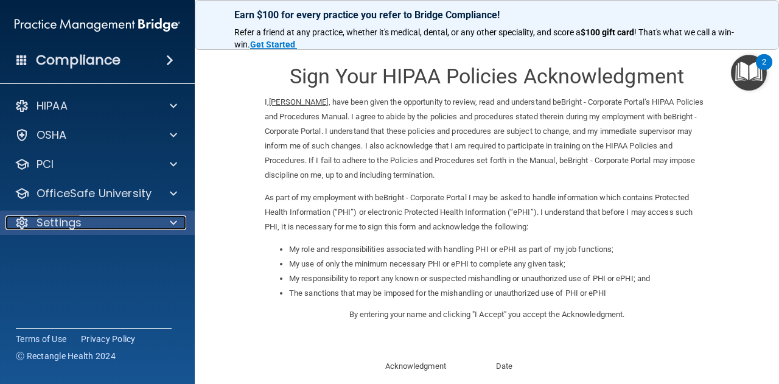
click at [167, 223] on div at bounding box center [171, 222] width 30 height 15
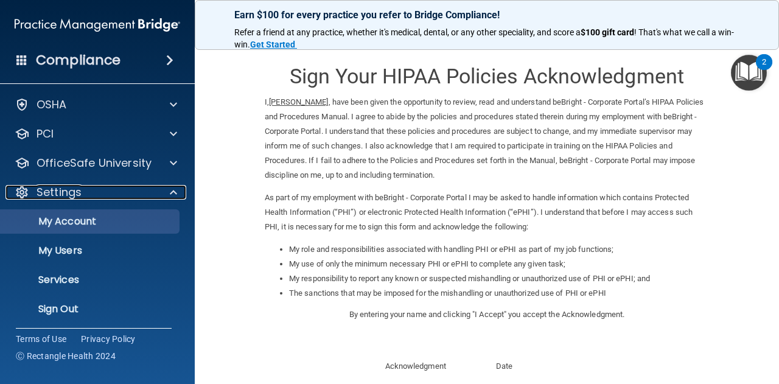
scroll to position [30, 0]
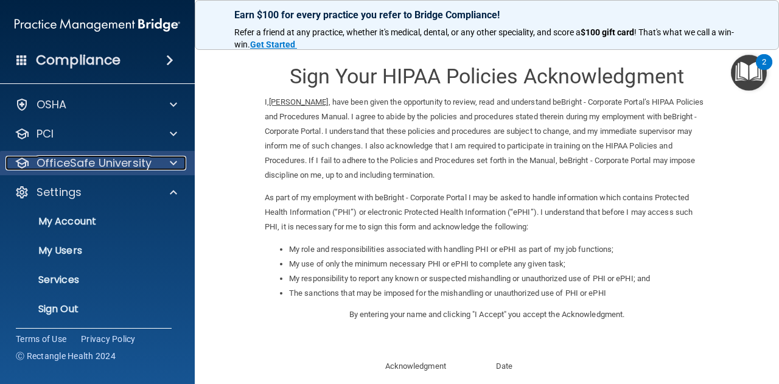
click at [135, 169] on p "OfficeSafe University" at bounding box center [94, 163] width 115 height 15
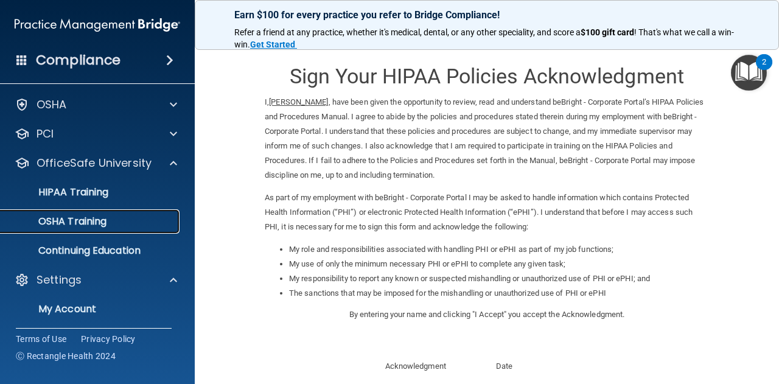
click at [123, 225] on div "OSHA Training" at bounding box center [91, 221] width 166 height 12
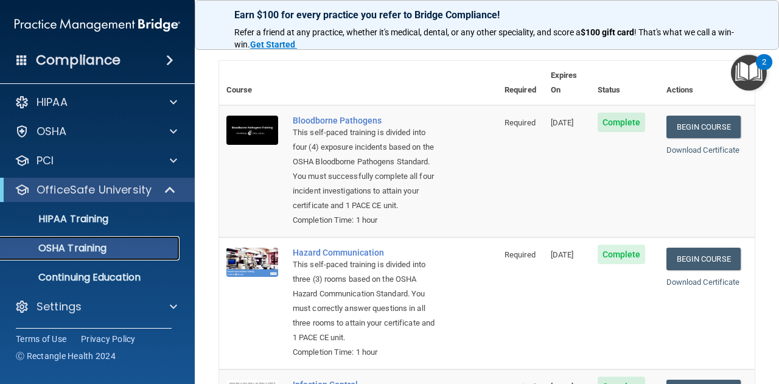
scroll to position [37, 0]
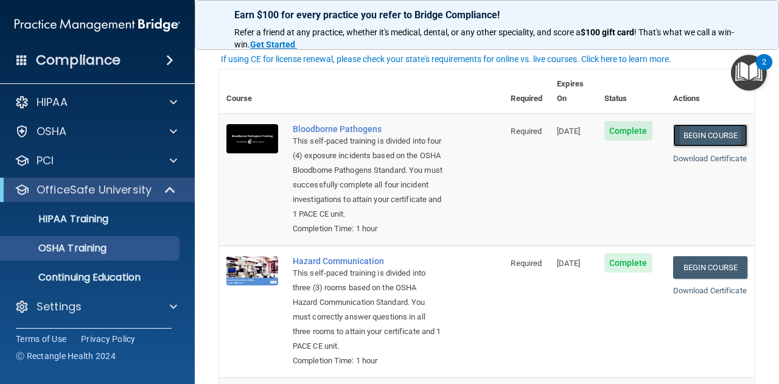
click at [674, 124] on link "Begin Course" at bounding box center [710, 135] width 74 height 23
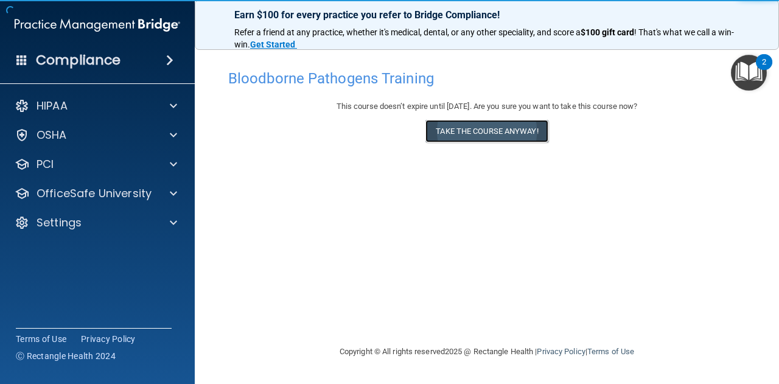
click at [476, 134] on button "Take the course anyway!" at bounding box center [486, 131] width 122 height 23
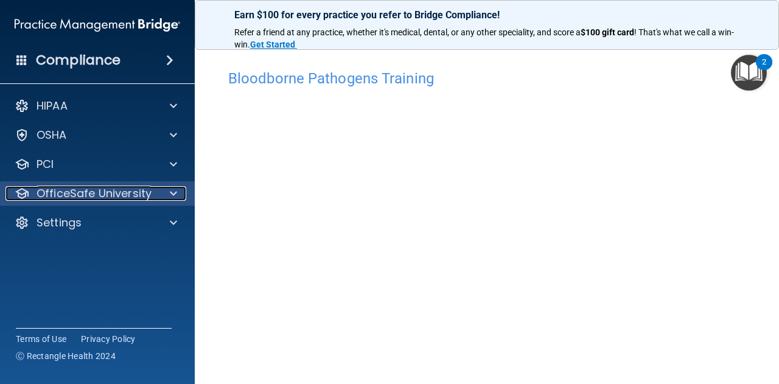
click at [173, 188] on span at bounding box center [173, 193] width 7 height 15
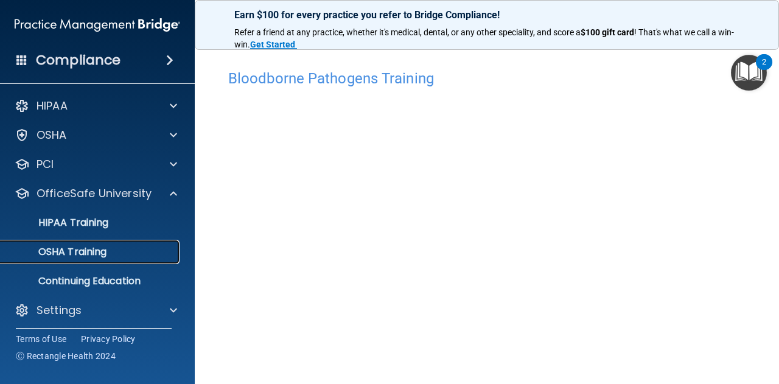
click at [102, 249] on p "OSHA Training" at bounding box center [57, 252] width 99 height 12
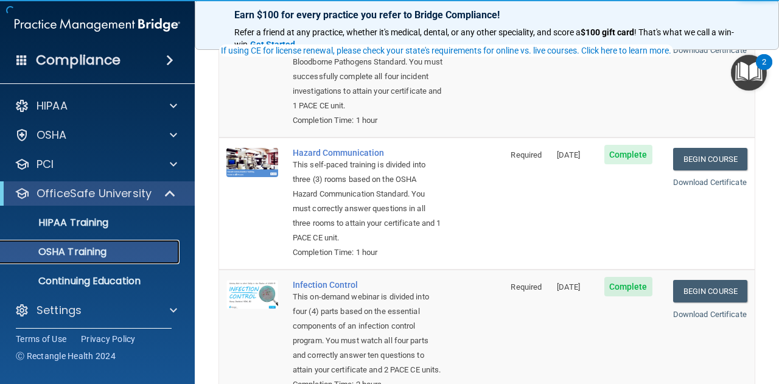
scroll to position [183, 0]
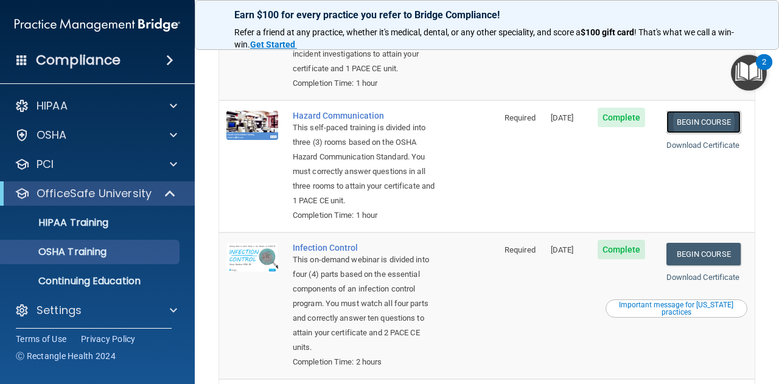
click at [711, 124] on link "Begin Course" at bounding box center [703, 122] width 74 height 23
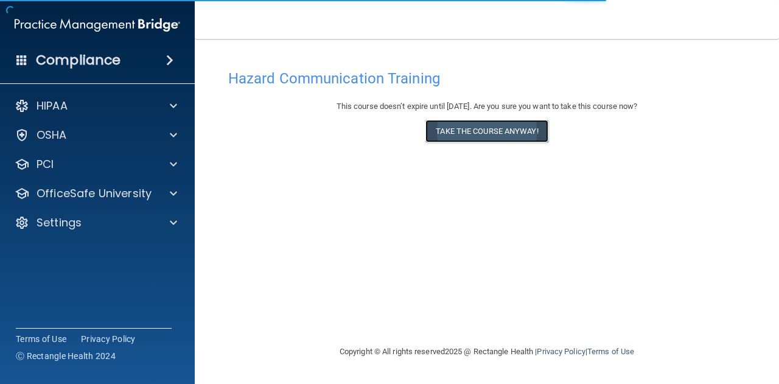
click at [489, 133] on button "Take the course anyway!" at bounding box center [486, 131] width 122 height 23
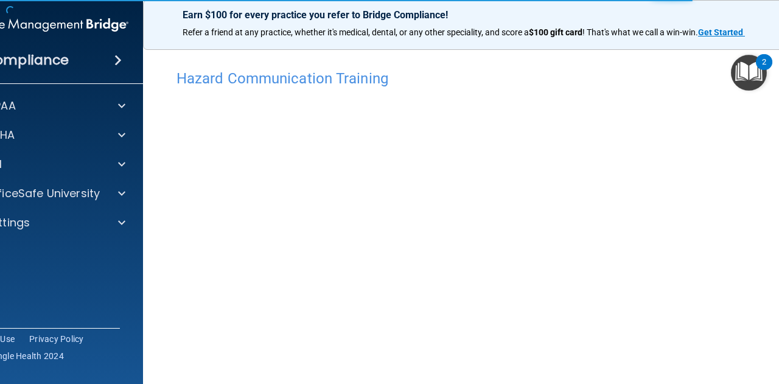
scroll to position [73, 0]
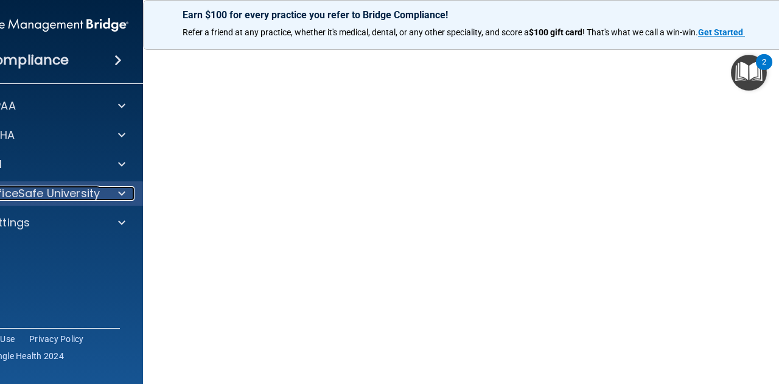
click at [118, 195] on span at bounding box center [121, 193] width 7 height 15
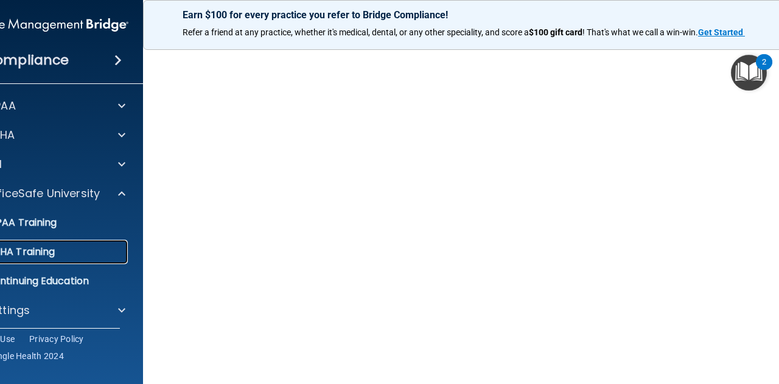
click at [65, 254] on div "OSHA Training" at bounding box center [39, 252] width 166 height 12
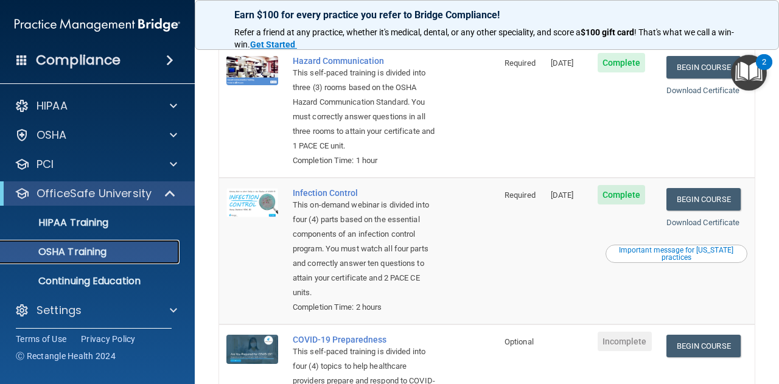
scroll to position [256, 0]
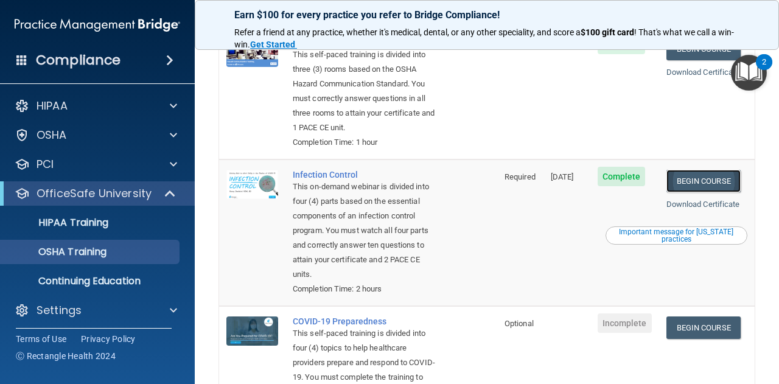
click at [671, 192] on link "Begin Course" at bounding box center [703, 181] width 74 height 23
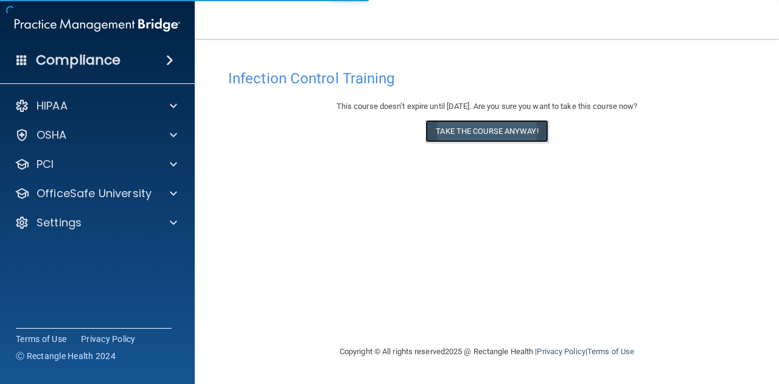
click at [463, 135] on button "Take the course anyway!" at bounding box center [486, 131] width 122 height 23
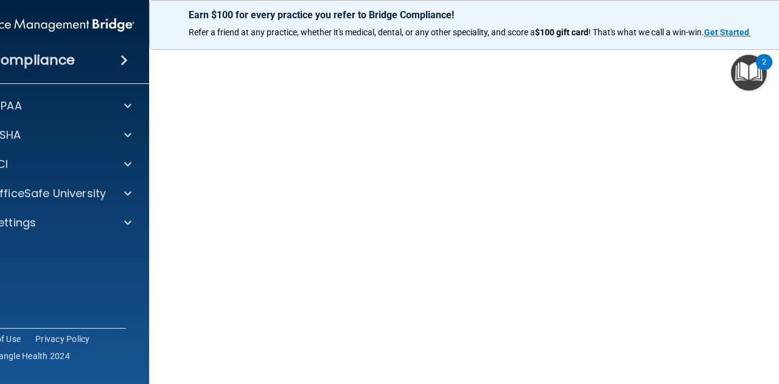
scroll to position [76, 0]
